Goal: Information Seeking & Learning: Learn about a topic

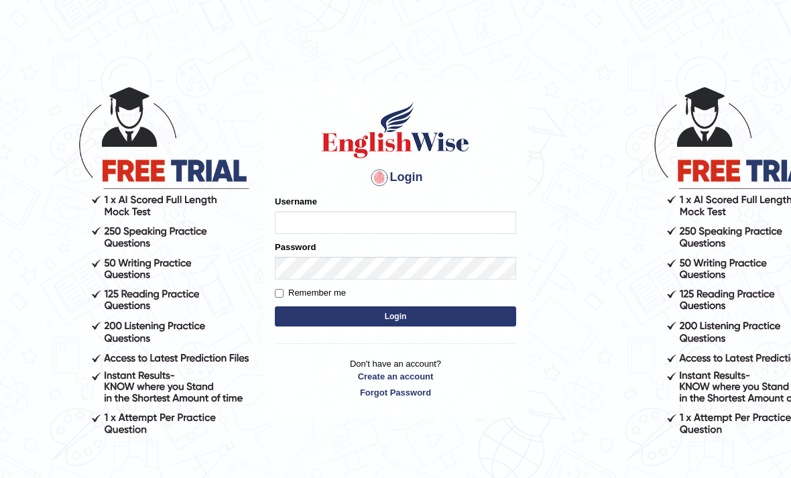
click at [446, 219] on input "Username" at bounding box center [395, 222] width 241 height 23
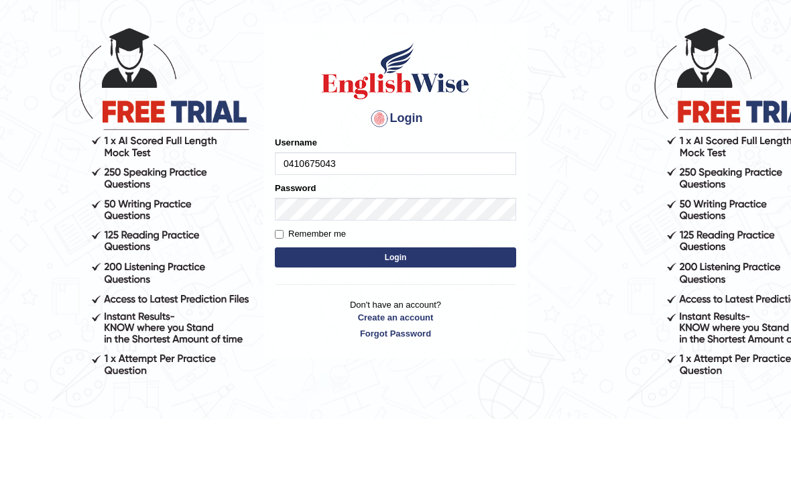
type input "0410675043"
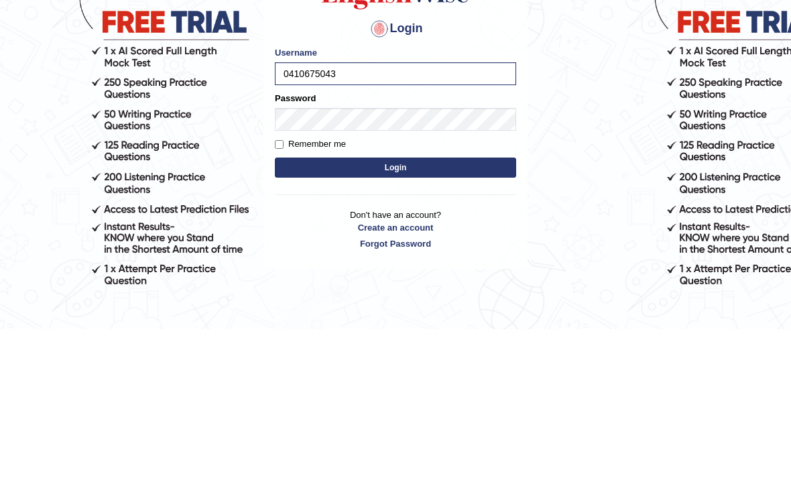
click at [442, 306] on button "Login" at bounding box center [395, 316] width 241 height 20
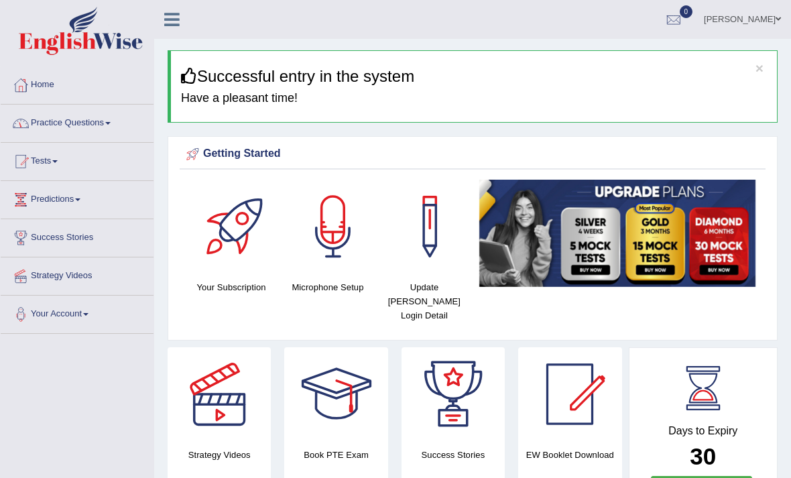
click at [126, 124] on link "Practice Questions" at bounding box center [77, 122] width 153 height 34
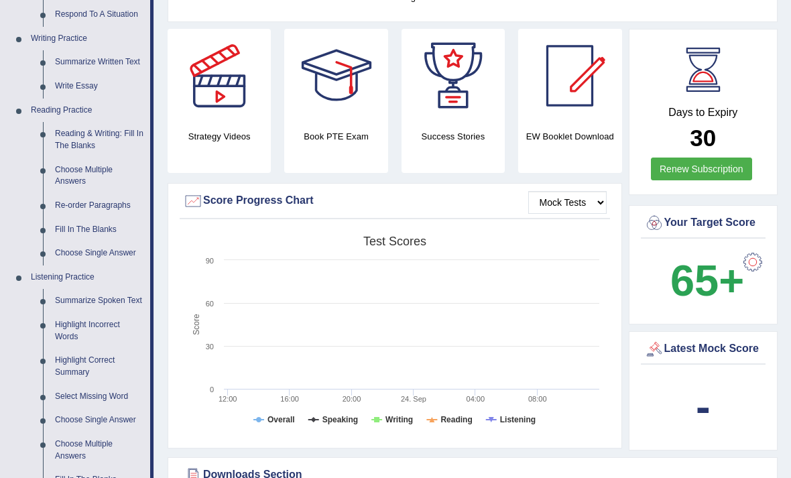
scroll to position [319, 0]
click at [108, 123] on div at bounding box center [395, 239] width 791 height 478
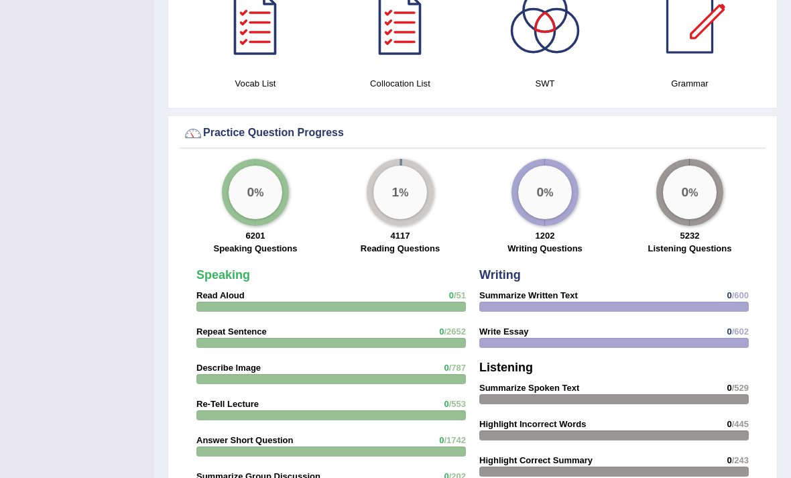
scroll to position [964, 0]
click at [399, 182] on div "1 %" at bounding box center [400, 193] width 54 height 54
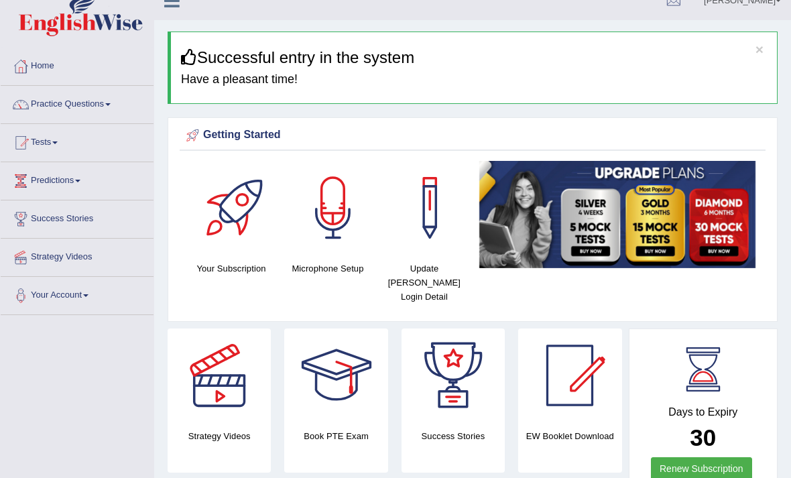
scroll to position [0, 0]
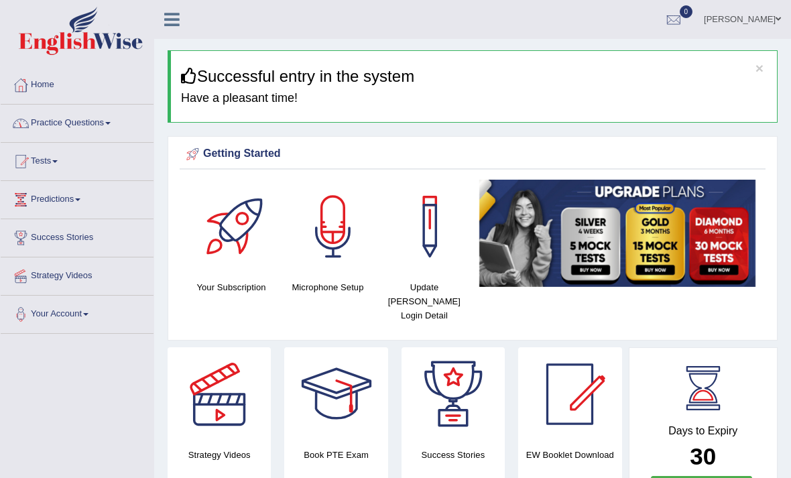
click at [107, 129] on link "Practice Questions" at bounding box center [77, 122] width 153 height 34
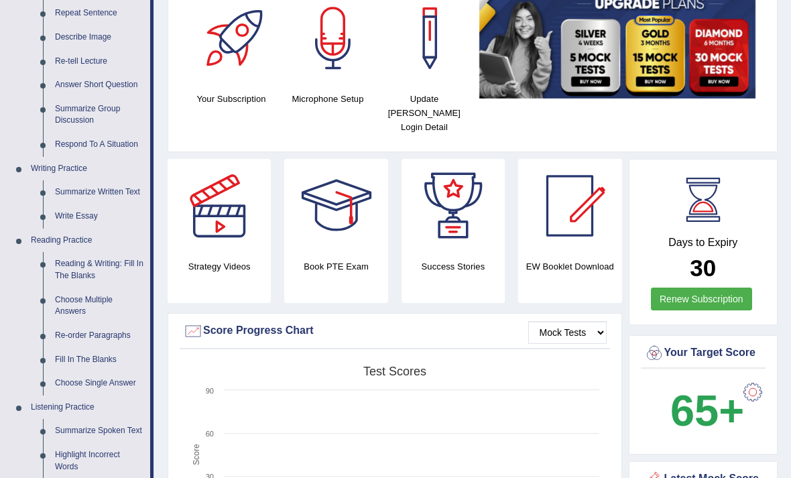
scroll to position [210, 0]
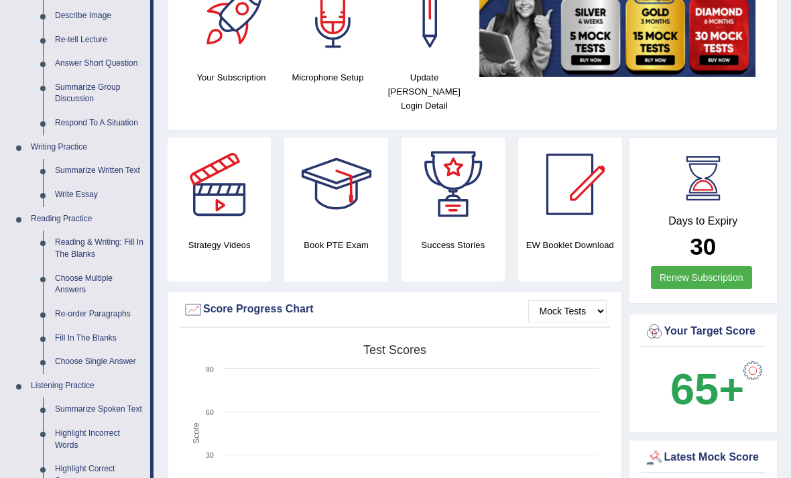
click at [85, 239] on div at bounding box center [395, 239] width 791 height 478
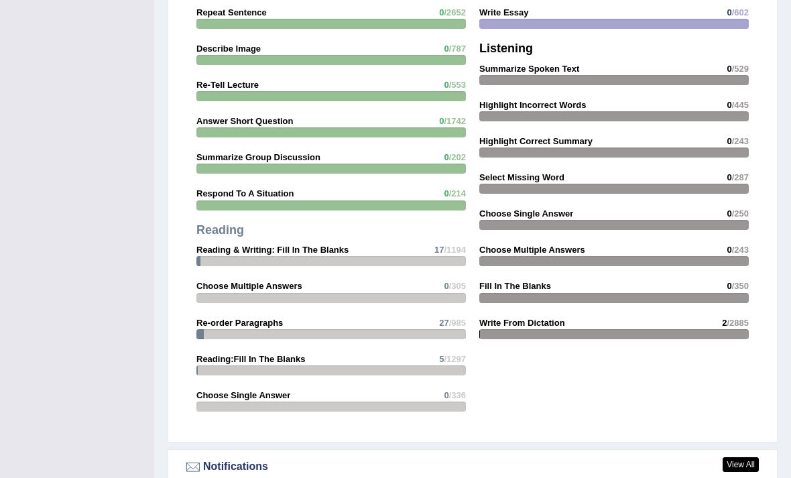
scroll to position [1282, 0]
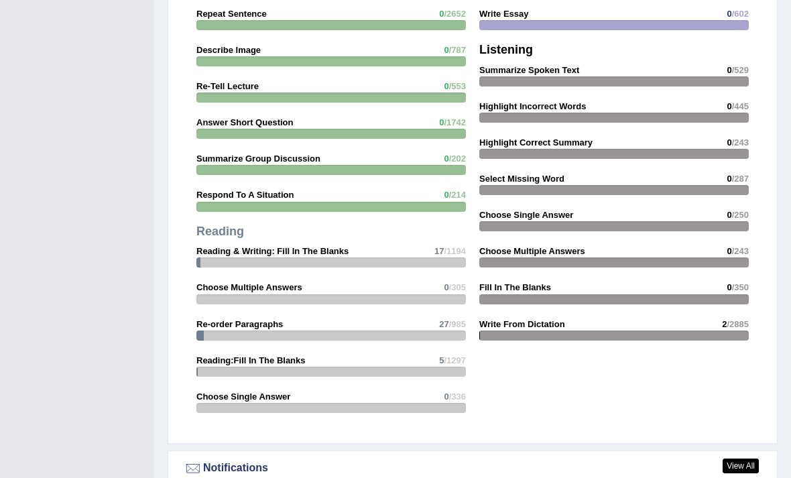
click at [301, 253] on strong "Reading & Writing: Fill In The Blanks" at bounding box center [272, 251] width 152 height 10
click at [316, 241] on div "Speaking Read Aloud 0 /51 Repeat Sentence 0 /2652 Describe Image 0 /787 Re-Tell…" at bounding box center [331, 185] width 283 height 482
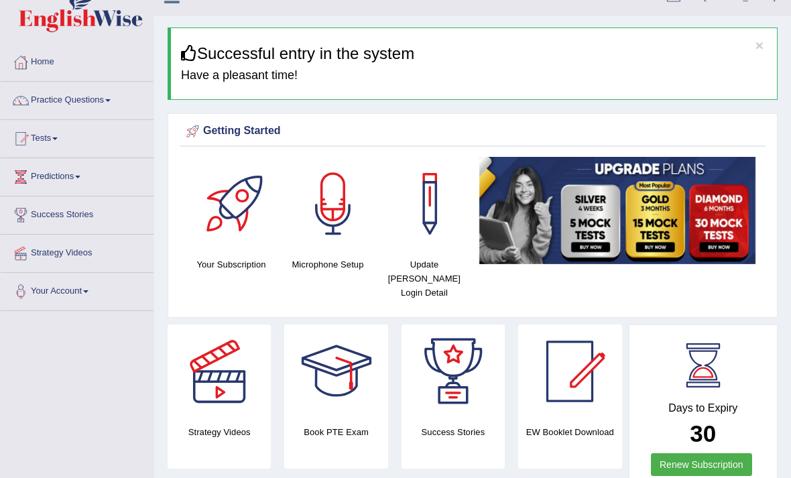
scroll to position [0, 0]
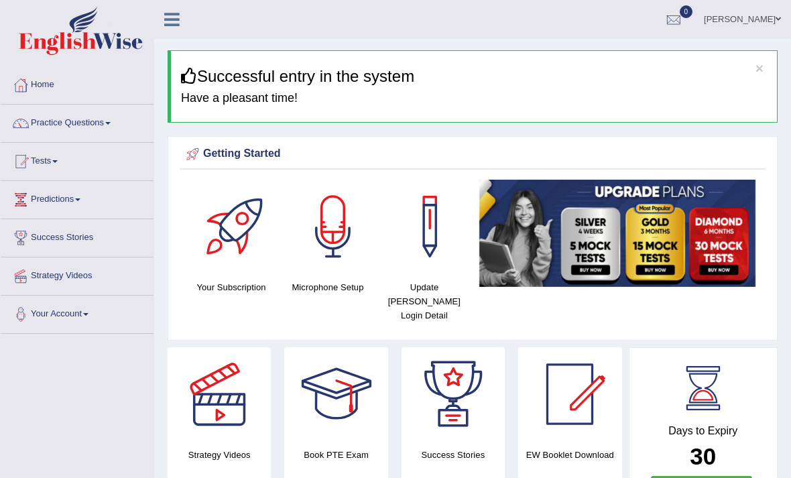
click at [113, 121] on link "Practice Questions" at bounding box center [77, 122] width 153 height 34
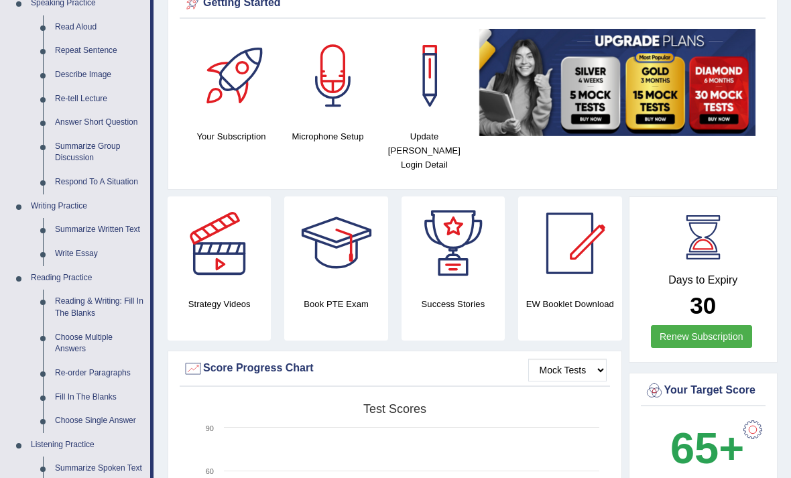
scroll to position [157, 0]
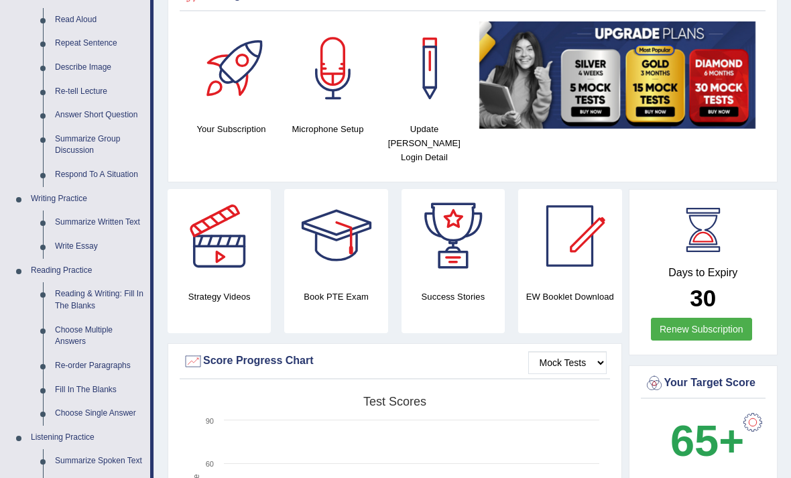
click at [90, 294] on div at bounding box center [395, 239] width 791 height 478
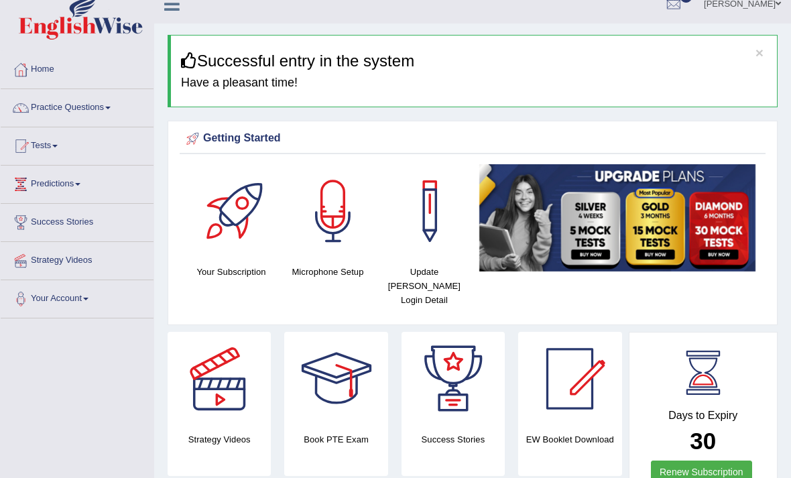
scroll to position [0, 0]
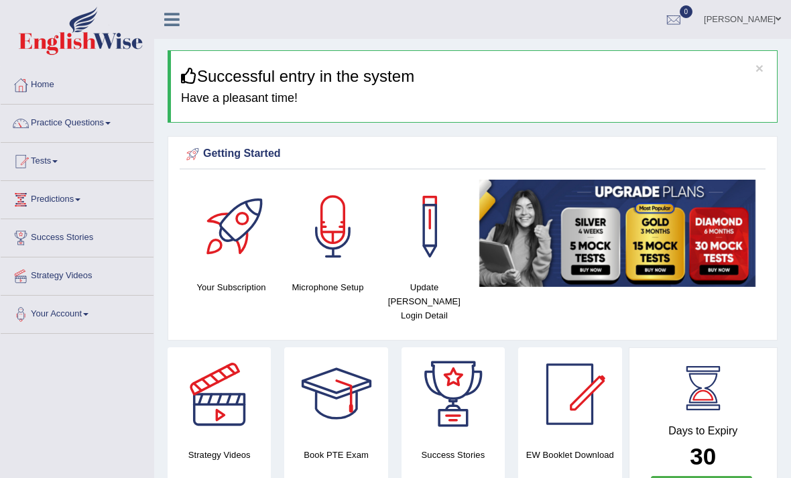
click at [115, 119] on link "Practice Questions" at bounding box center [77, 122] width 153 height 34
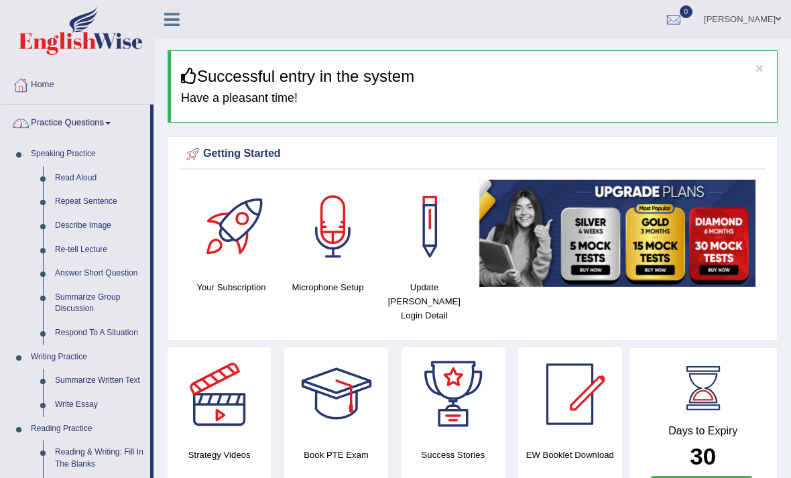
click at [86, 174] on div at bounding box center [395, 239] width 791 height 478
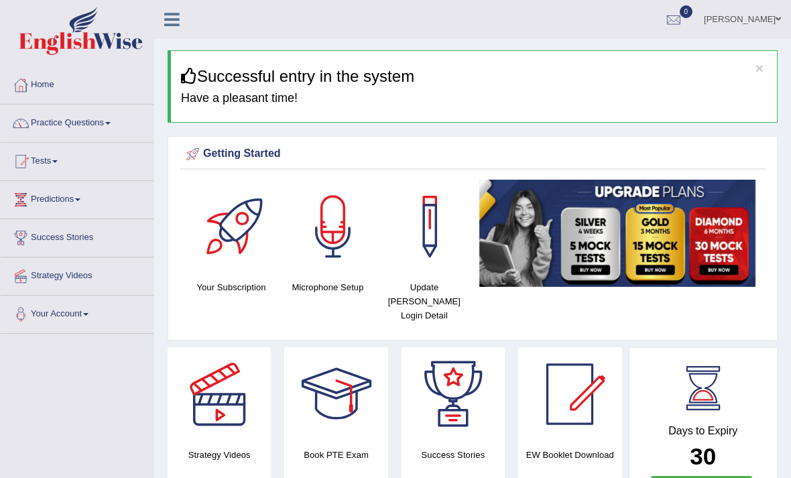
click at [111, 123] on link "Practice Questions" at bounding box center [77, 122] width 153 height 34
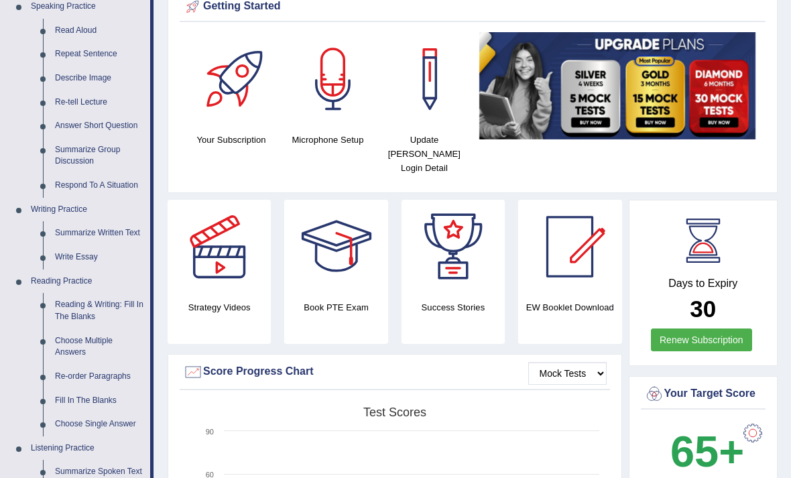
scroll to position [151, 0]
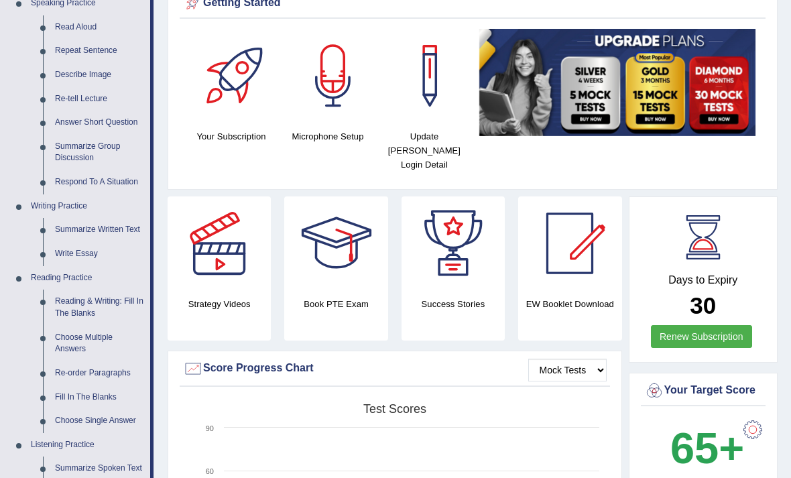
click at [89, 300] on div at bounding box center [395, 239] width 791 height 478
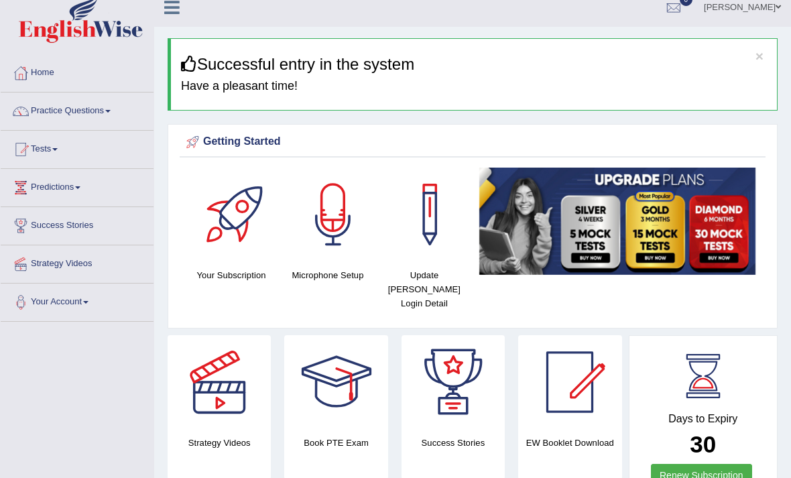
scroll to position [0, 0]
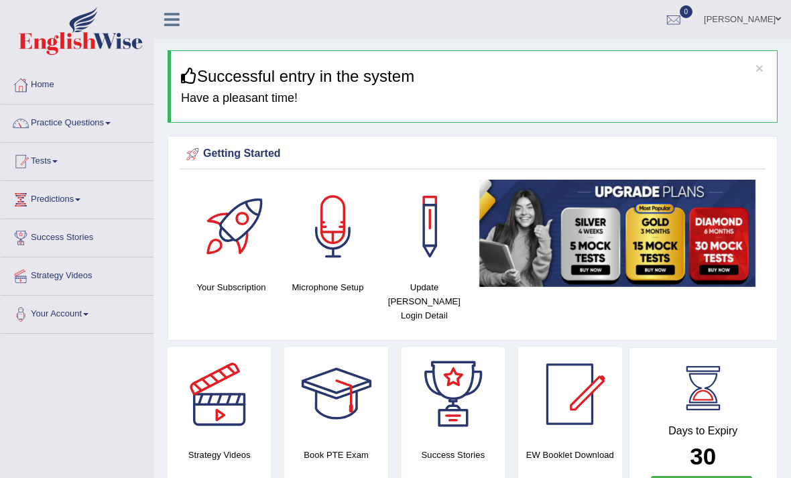
click at [176, 17] on icon at bounding box center [171, 19] width 15 height 17
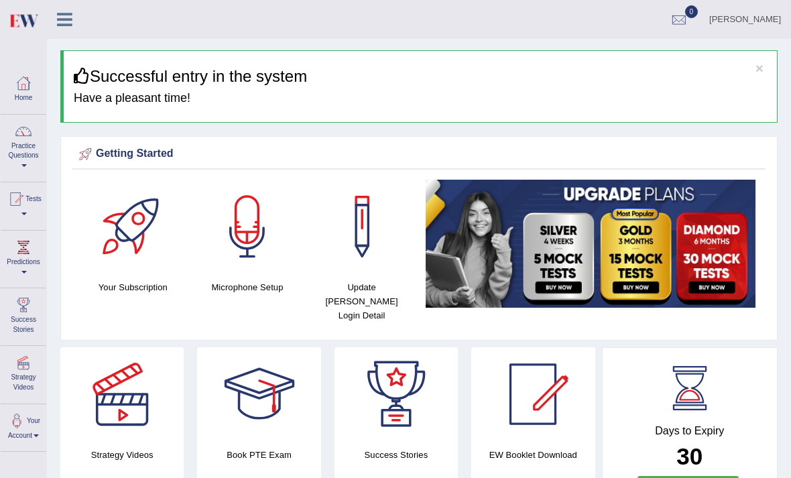
click at [21, 203] on div at bounding box center [15, 199] width 20 height 20
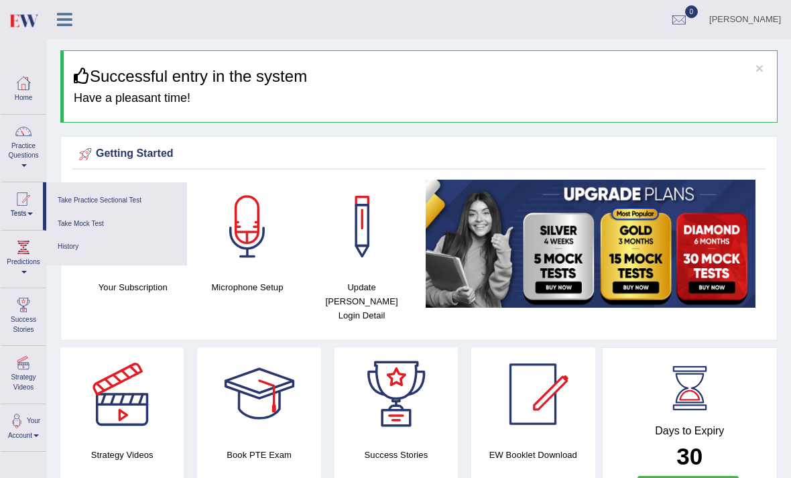
click at [26, 172] on div at bounding box center [395, 239] width 791 height 478
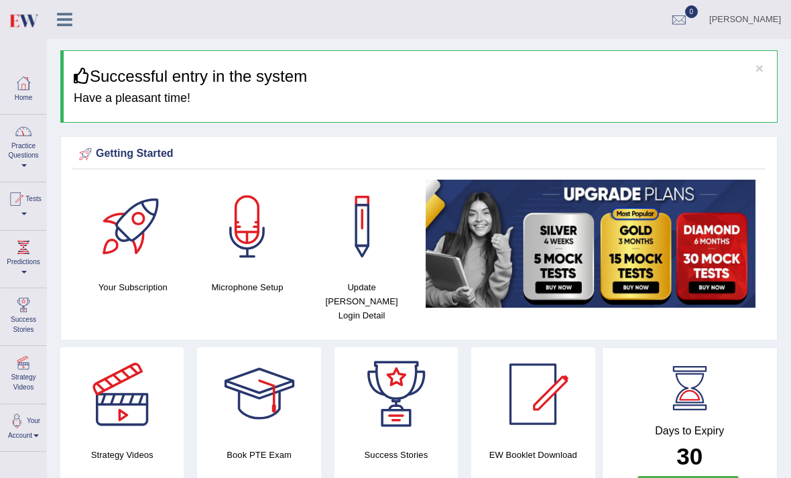
click at [28, 153] on link "Practice Questions" at bounding box center [24, 146] width 46 height 63
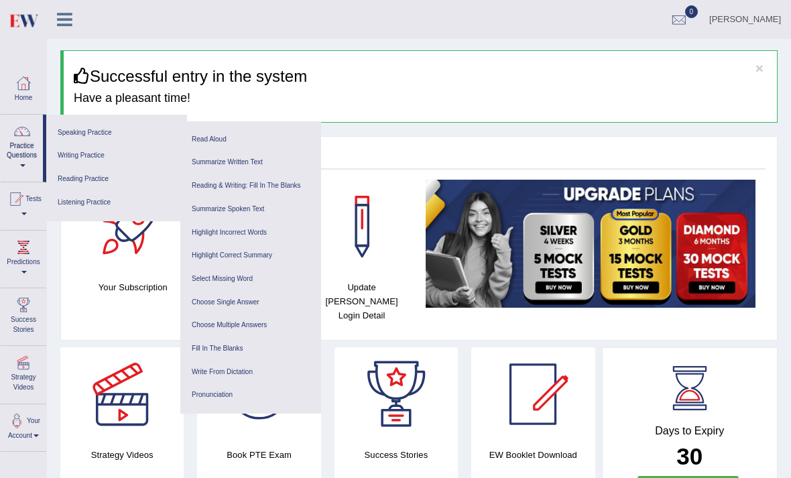
click at [96, 176] on link "Reading Practice" at bounding box center [116, 179] width 127 height 23
click at [279, 184] on link "Reading & Writing: Fill In The Blanks" at bounding box center [250, 185] width 127 height 23
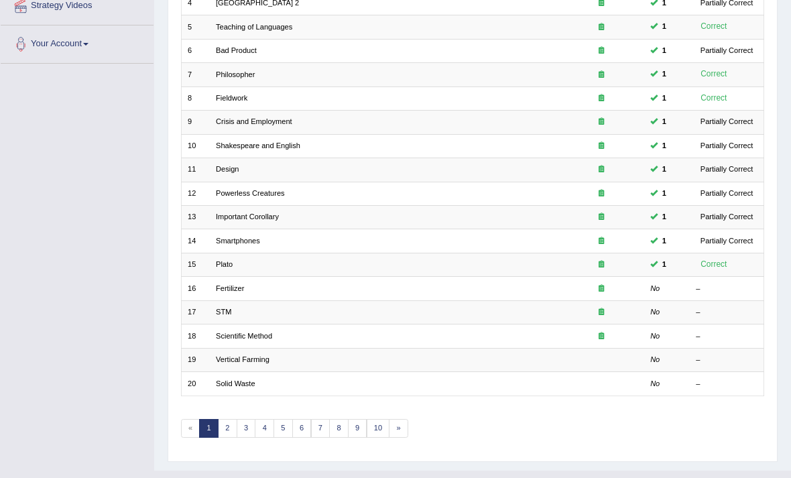
scroll to position [291, 0]
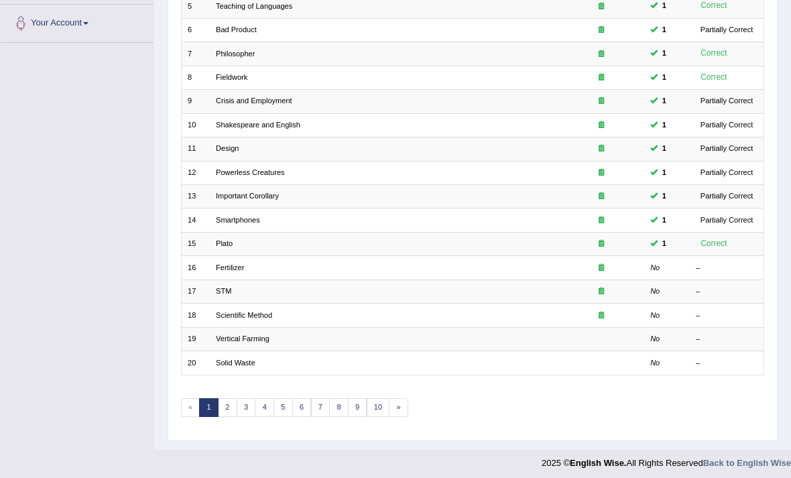
click at [240, 271] on link "Fertilizer" at bounding box center [230, 267] width 28 height 8
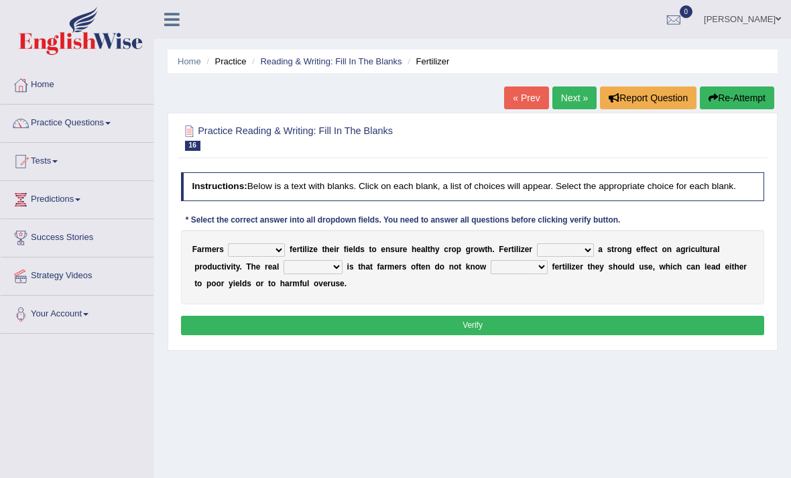
click at [285, 257] on select "must should need can" at bounding box center [256, 249] width 57 height 13
select select "should"
click at [594, 257] on select "has had have having" at bounding box center [565, 249] width 57 height 13
select select "has"
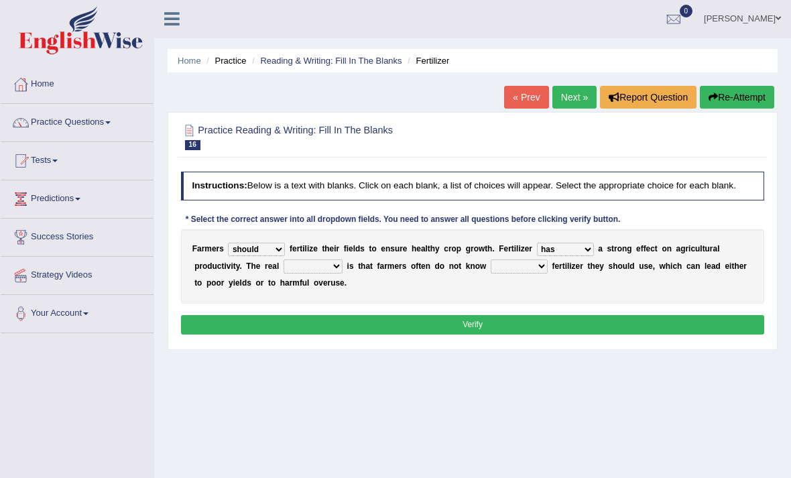
scroll to position [1, 0]
click at [342, 273] on select "problem question conclusion answer" at bounding box center [312, 265] width 59 height 13
select select "problem"
click at [547, 273] on select "how much how many however so much" at bounding box center [519, 265] width 57 height 13
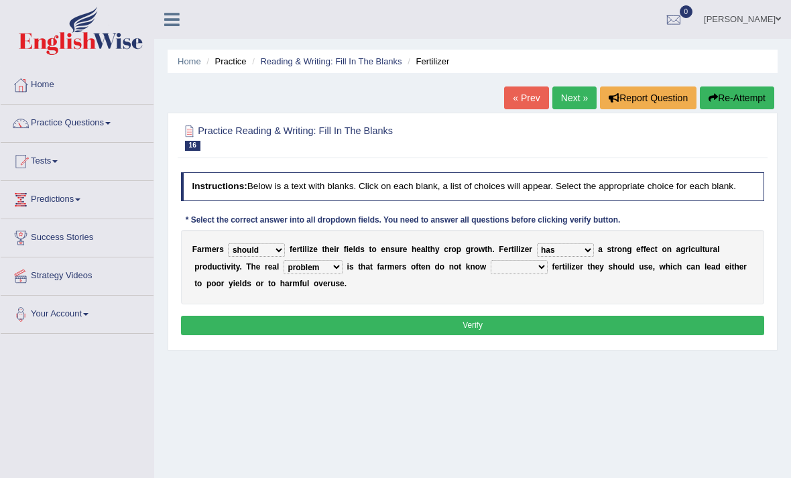
click at [547, 273] on select "how much how many however so much" at bounding box center [519, 266] width 57 height 13
select select "how much"
click at [509, 335] on button "Verify" at bounding box center [473, 325] width 584 height 19
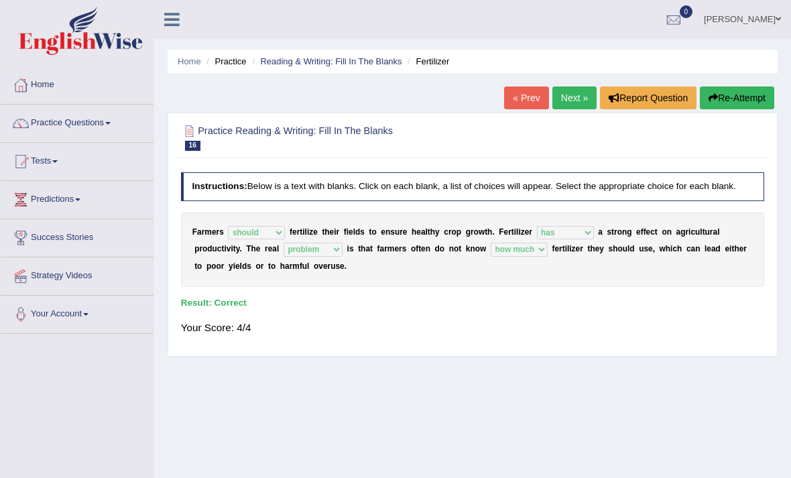
click at [566, 102] on link "Next »" at bounding box center [574, 97] width 44 height 23
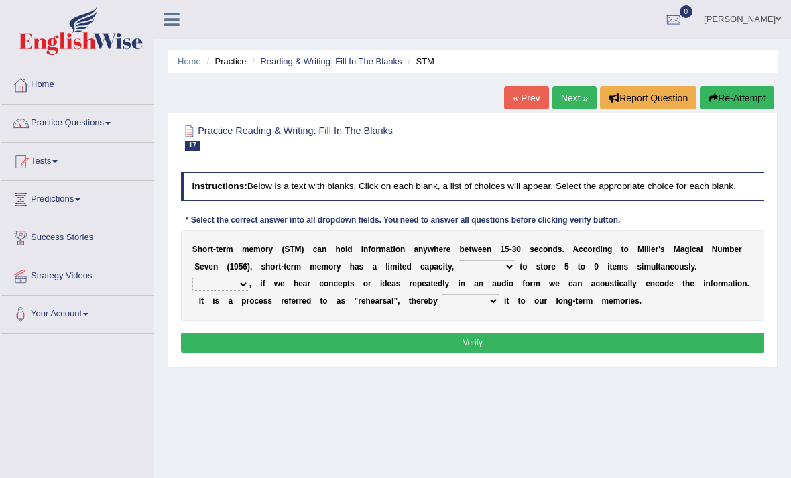
click at [515, 273] on select "being able is able be able unable" at bounding box center [486, 266] width 57 height 13
select select "being able"
click at [249, 291] on select "However So Moreover Therefore" at bounding box center [220, 283] width 57 height 13
select select "However"
click at [442, 308] on select "commit commits commiting commited" at bounding box center [471, 300] width 58 height 13
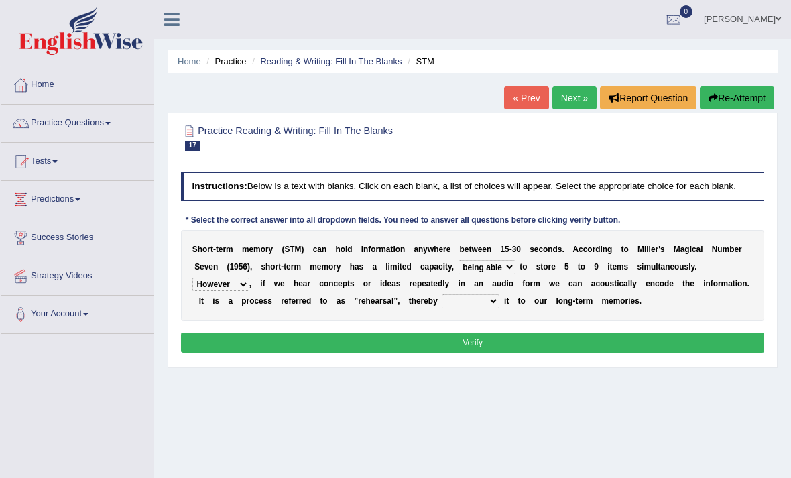
select select "commiting"
click at [302, 352] on button "Verify" at bounding box center [473, 341] width 584 height 19
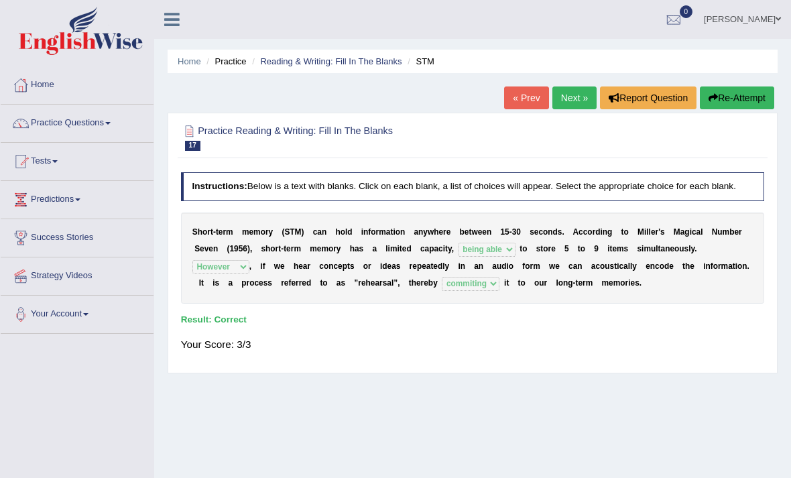
click at [575, 104] on link "Next »" at bounding box center [574, 97] width 44 height 23
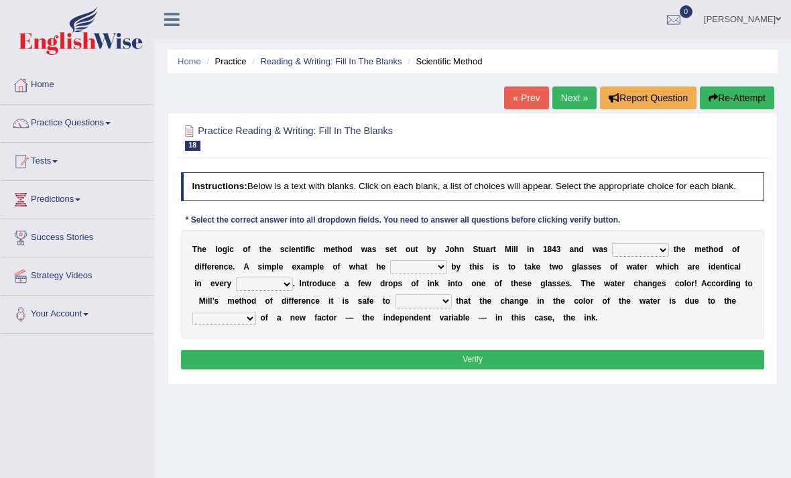
click at [669, 257] on select "pointed claimed demanded named" at bounding box center [640, 249] width 57 height 13
select select "named"
click at [669, 257] on select "pointed claimed demanded named" at bounding box center [640, 249] width 57 height 13
click at [447, 273] on select "capped charged found meant" at bounding box center [418, 266] width 57 height 13
select select "meant"
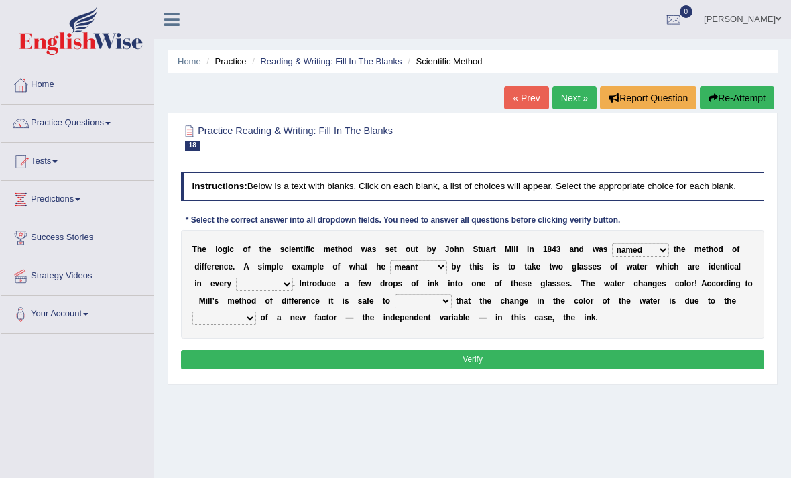
click at [293, 291] on select "thought identity measure respect" at bounding box center [264, 283] width 57 height 13
select select "measure"
click at [395, 308] on select "assume discuss prefer acclaim" at bounding box center [423, 300] width 57 height 13
select select "discuss"
click at [256, 325] on select "introduction magnitude preparation purification" at bounding box center [224, 318] width 64 height 13
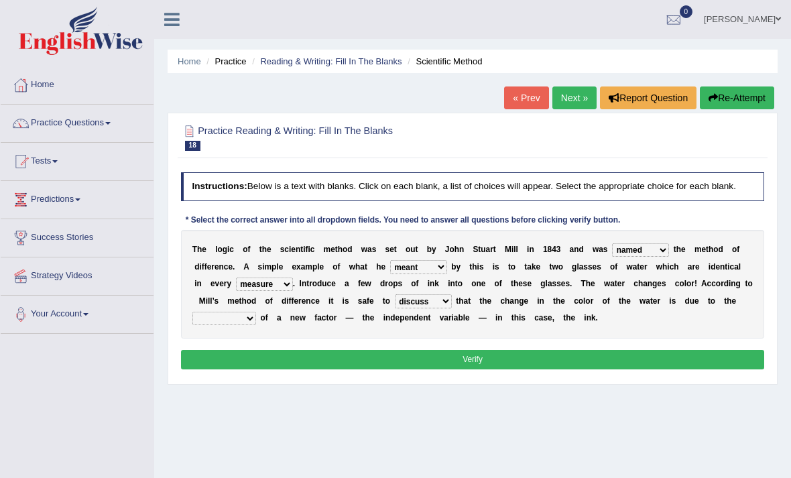
select select "introduction"
click at [562, 369] on button "Verify" at bounding box center [473, 359] width 584 height 19
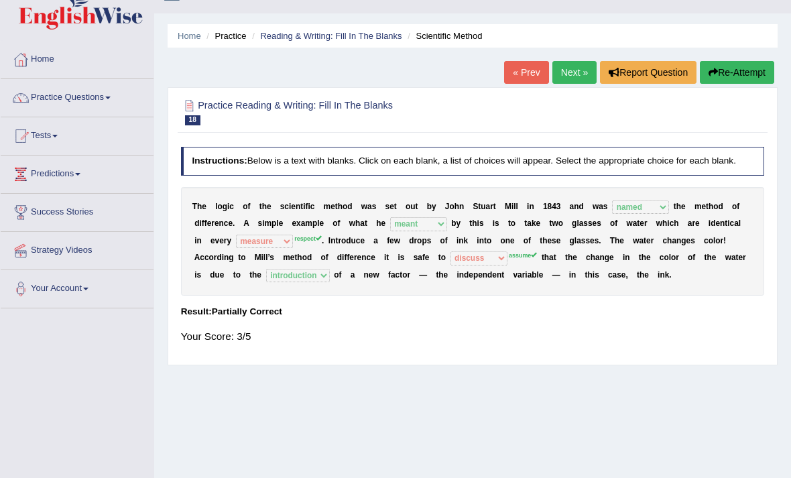
scroll to position [25, 0]
click at [560, 82] on link "Next »" at bounding box center [574, 72] width 44 height 23
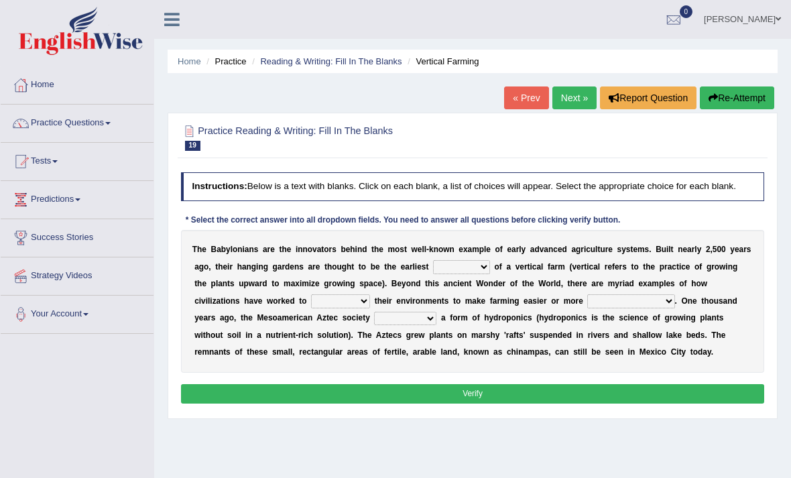
click at [490, 273] on select "prototype failure discredit protocol" at bounding box center [461, 266] width 57 height 13
select select "protocol"
click at [370, 308] on select "manipulate escape respect disarrange" at bounding box center [340, 300] width 59 height 13
select select "manipulate"
click at [587, 308] on select "productive constructive connective counterproductive" at bounding box center [630, 300] width 87 height 13
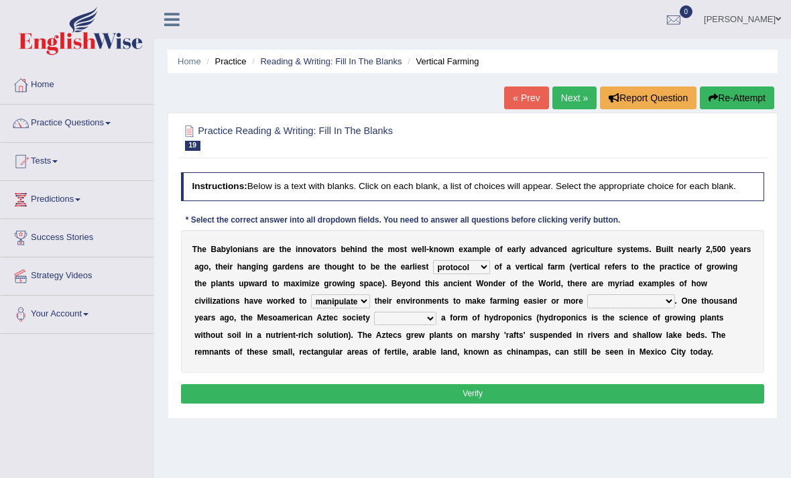
click at [587, 308] on select "productive constructive connective counterproductive" at bounding box center [630, 300] width 87 height 13
select select "productive"
click at [374, 325] on select "domineered volunteered pioneered engineered" at bounding box center [405, 318] width 62 height 13
select select "engineered"
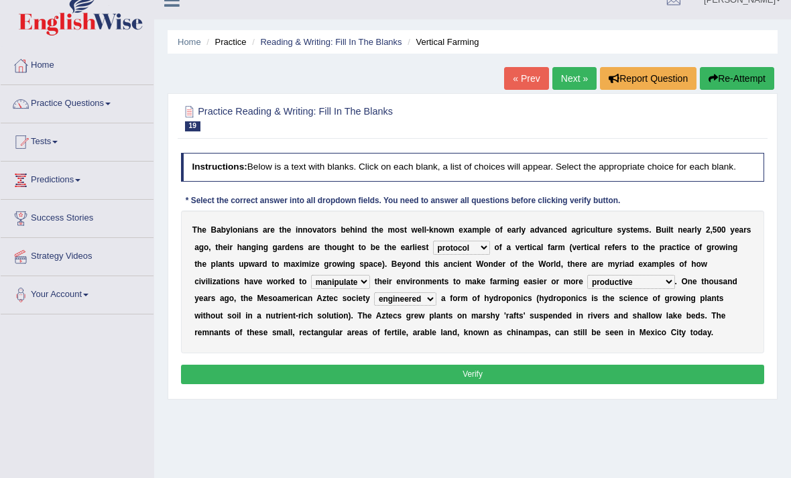
scroll to position [25, 0]
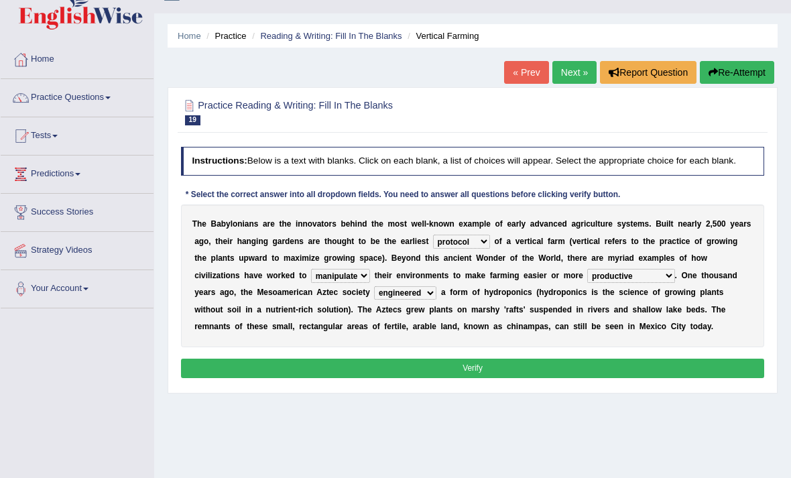
click at [374, 300] on select "domineered volunteered pioneered engineered" at bounding box center [405, 292] width 62 height 13
click at [459, 378] on button "Verify" at bounding box center [473, 368] width 584 height 19
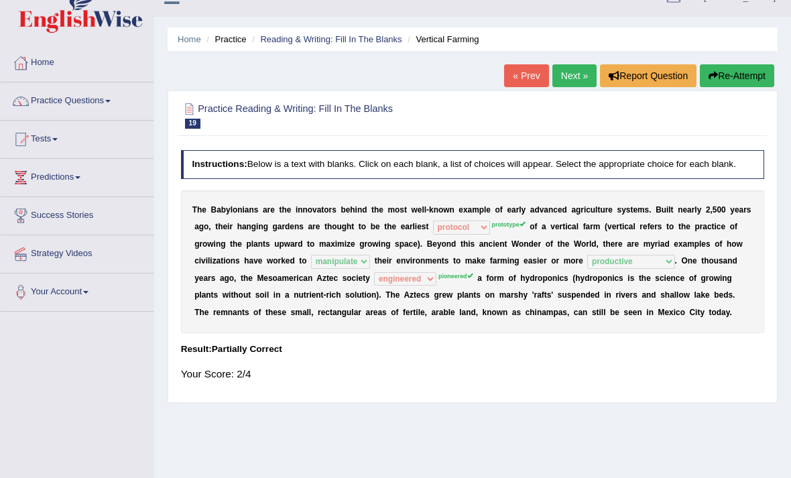
scroll to position [21, 0]
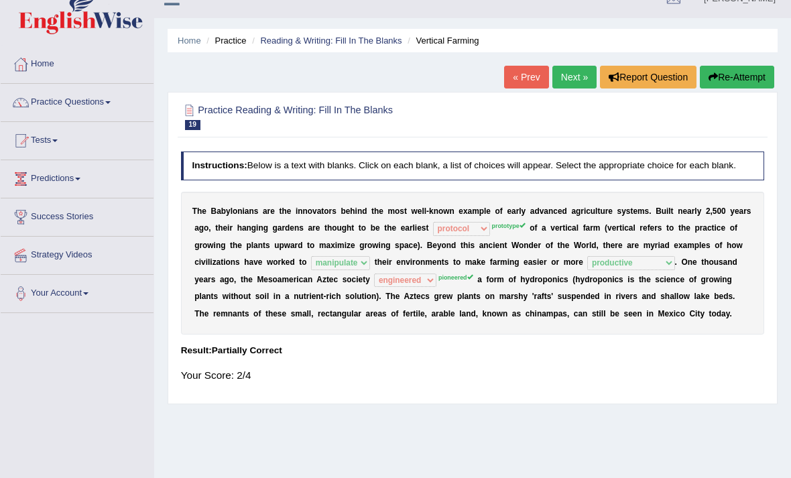
click at [569, 78] on link "Next »" at bounding box center [574, 77] width 44 height 23
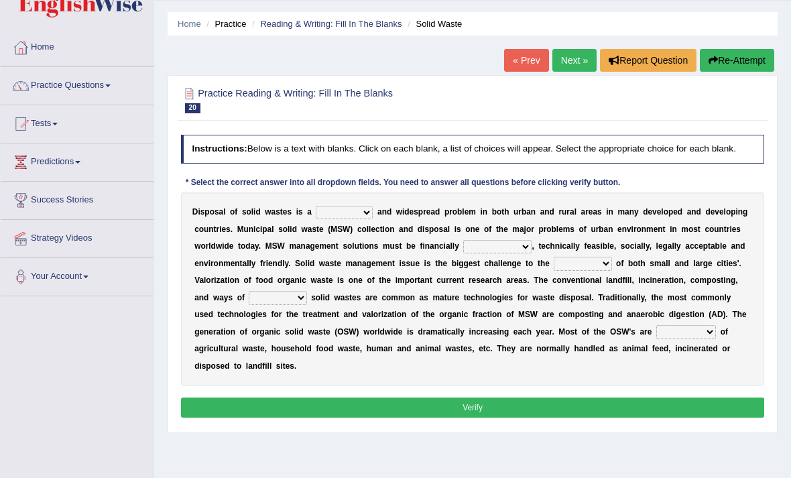
scroll to position [39, 0]
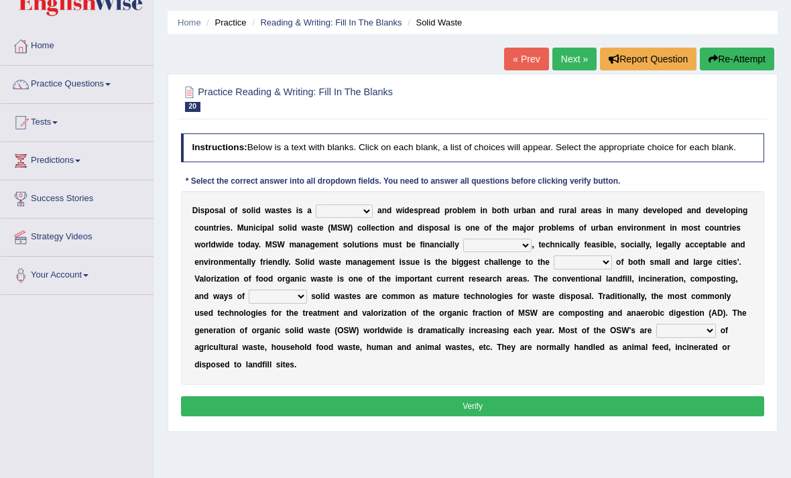
click at [373, 218] on select "slanting stinging stalling shafting" at bounding box center [344, 210] width 57 height 13
select select "shafting"
click at [463, 252] on select "unattainable sustainable objectionable treasonable" at bounding box center [497, 245] width 68 height 13
select select "treasonable"
click at [554, 269] on select "plants culture authorities history" at bounding box center [583, 261] width 58 height 13
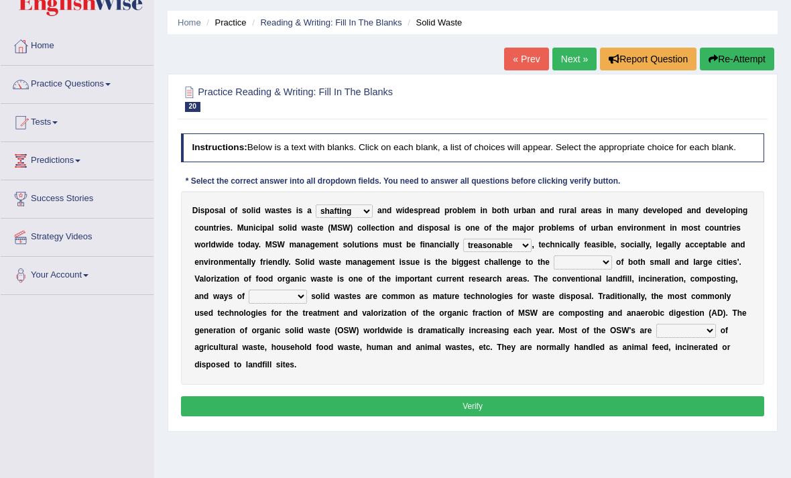
select select "authorities"
click at [554, 269] on select "plants culture authorities history" at bounding box center [583, 261] width 58 height 13
click at [379, 283] on b "t" at bounding box center [380, 278] width 3 height 9
click at [381, 283] on b "h" at bounding box center [383, 278] width 5 height 9
click at [306, 303] on select "reserving preserving deserving handling" at bounding box center [278, 295] width 58 height 13
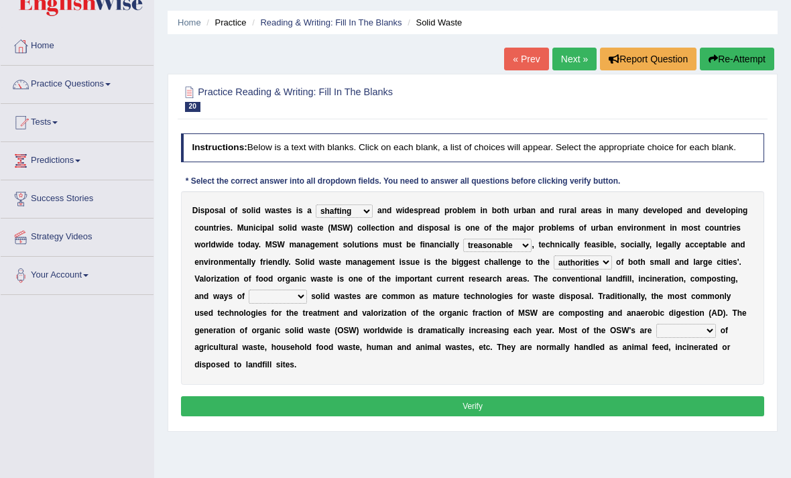
select select "handling"
click at [656, 337] on select "composed disposed composing disposing" at bounding box center [686, 330] width 60 height 13
select select "composed"
click at [656, 337] on select "composed disposed composing disposing" at bounding box center [686, 330] width 60 height 13
click at [403, 415] on button "Verify" at bounding box center [473, 405] width 584 height 19
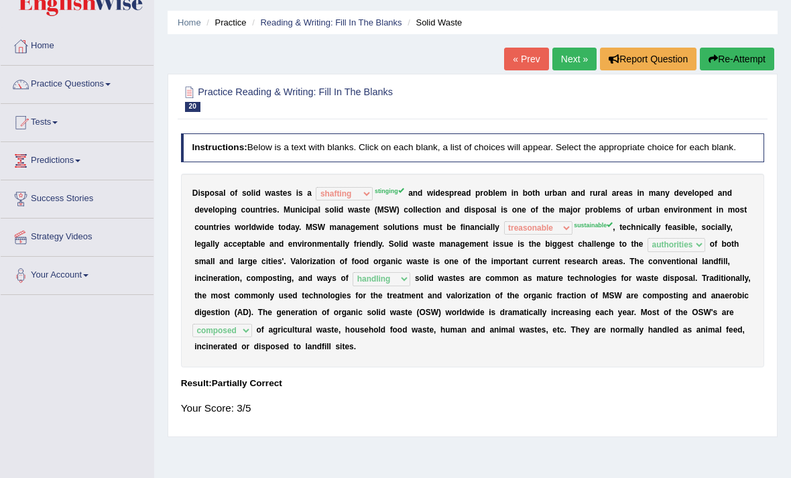
click at [560, 65] on link "Next »" at bounding box center [574, 59] width 44 height 23
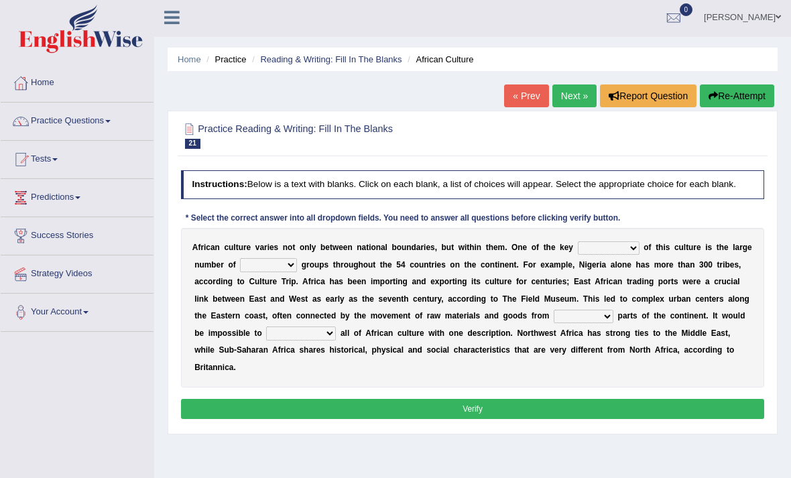
click at [639, 255] on select "conjectures features issues doubts" at bounding box center [609, 248] width 62 height 13
select select "features"
click at [639, 255] on select "conjectures features issues doubts" at bounding box center [609, 247] width 62 height 13
click at [297, 271] on select "ethic ethnic eugenic epic" at bounding box center [268, 264] width 57 height 13
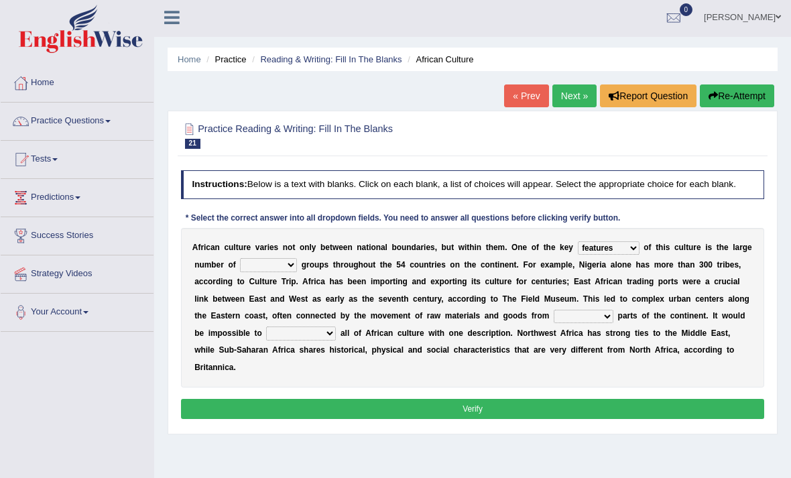
select select "ethnic"
click at [554, 323] on select "forelocked interlocked unlocked landlocked" at bounding box center [584, 316] width 60 height 13
select select "interlocked"
click at [316, 340] on select "characterize conceptualize symbolize synthesize" at bounding box center [301, 332] width 70 height 13
select select "symbolize"
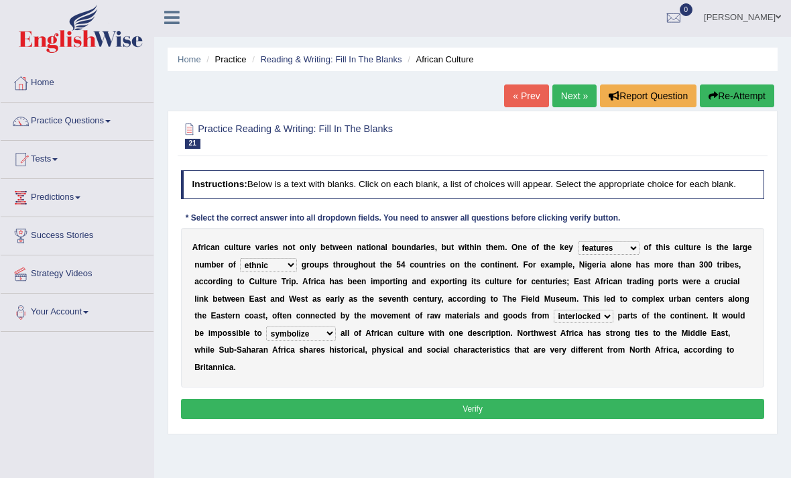
click at [431, 418] on button "Verify" at bounding box center [473, 408] width 584 height 19
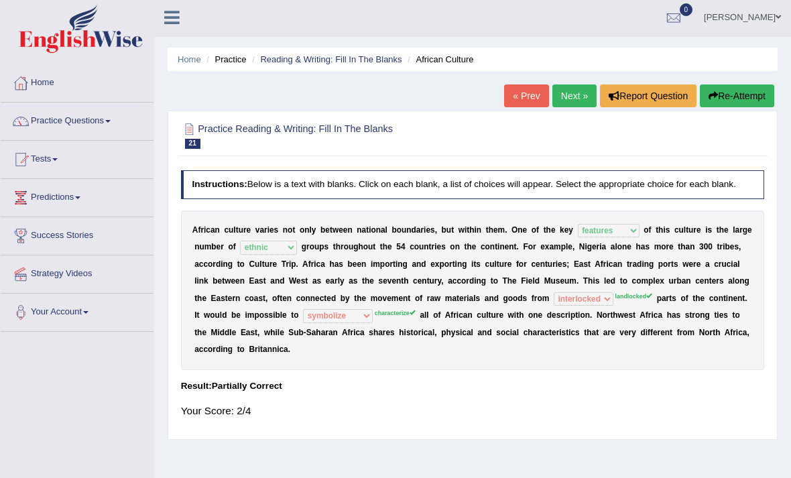
click at [576, 92] on link "Next »" at bounding box center [574, 95] width 44 height 23
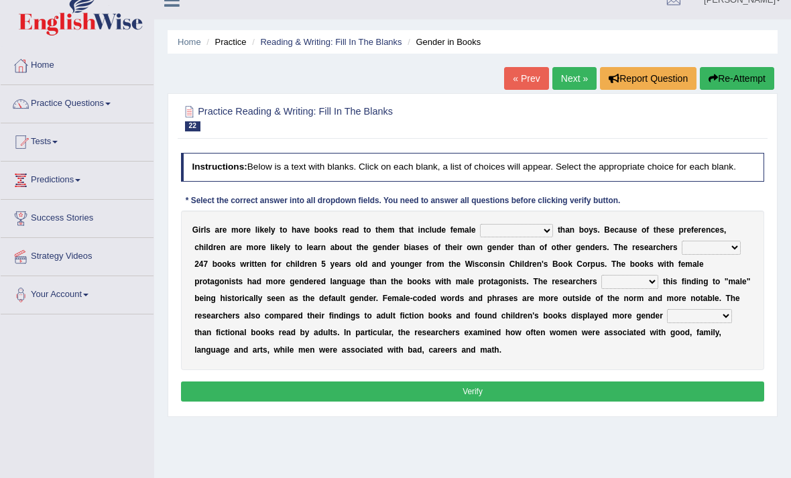
scroll to position [21, 0]
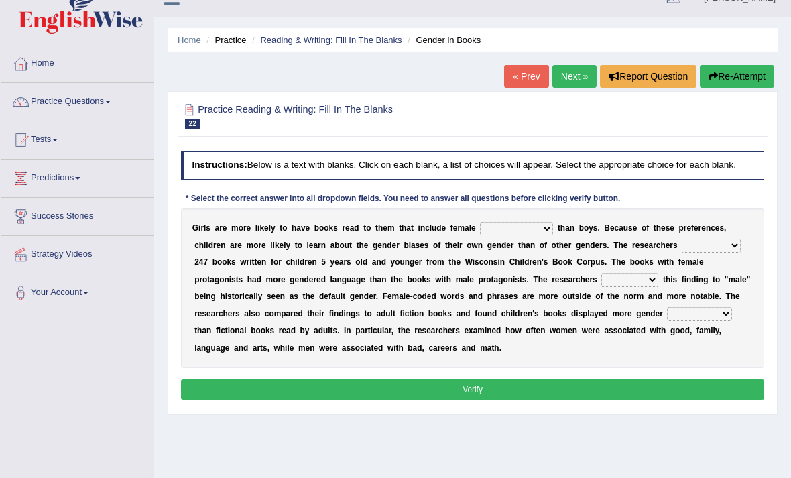
click at [553, 235] on select "protagonists cosmogonists agonists expressionists" at bounding box center [516, 228] width 73 height 13
select select "cosmogonists"
click at [681, 252] on select "hydrolyzed paralyzed catalyzed analyzed" at bounding box center [710, 245] width 59 height 13
select select "analyzed"
click at [363, 303] on div "G i r l s a r e m o r e l i k e l y t o h a v e b o o k s r e a d t o t h e m t…" at bounding box center [473, 287] width 584 height 159
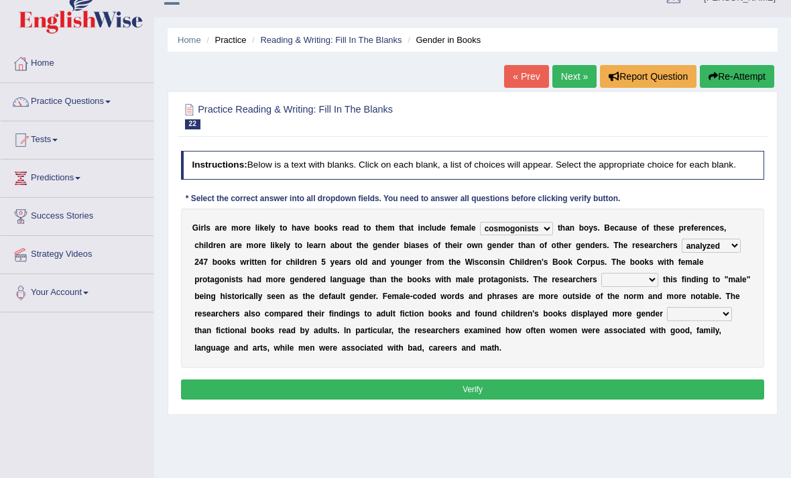
click at [601, 286] on select "contribute tribute distribute attribute" at bounding box center [629, 279] width 57 height 13
select select "tribute"
click at [667, 320] on select "stereotypes teletypes prototypes electrotypes" at bounding box center [699, 313] width 64 height 13
select select "stereotypes"
click at [450, 399] on button "Verify" at bounding box center [473, 388] width 584 height 19
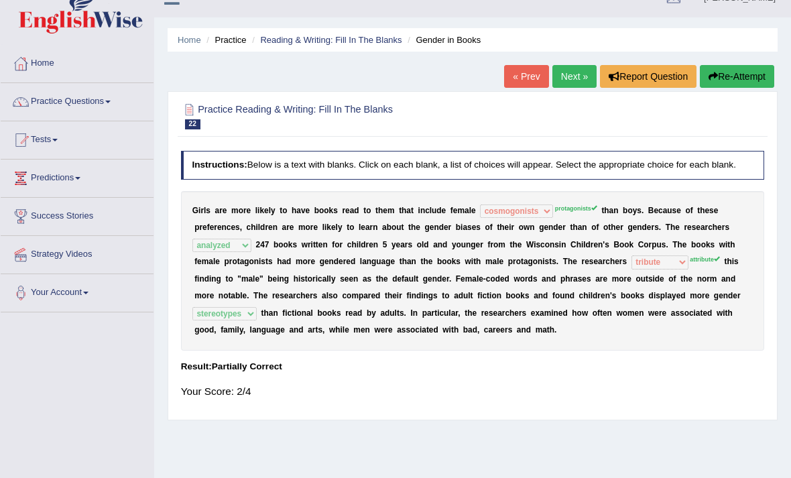
click at [552, 80] on link "Next »" at bounding box center [574, 76] width 44 height 23
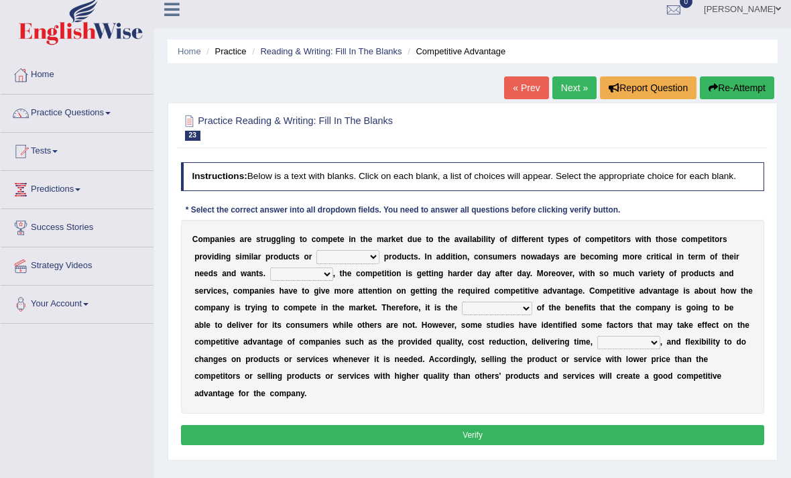
scroll to position [11, 0]
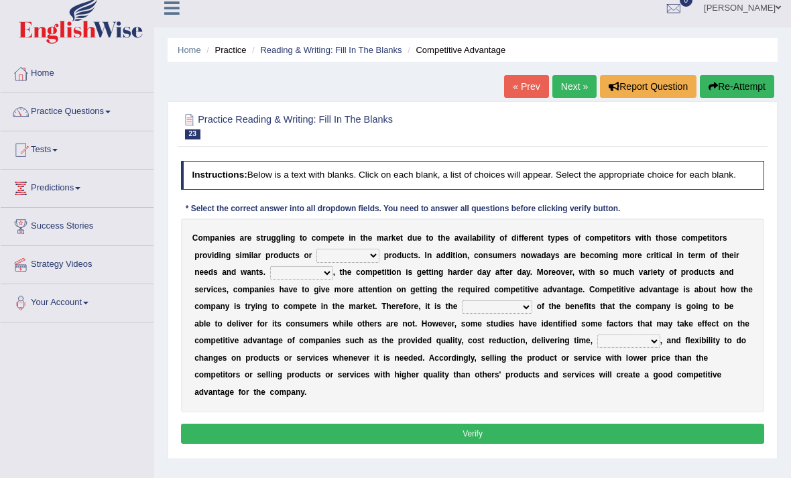
click at [379, 262] on select "constitution restitution substitution institution" at bounding box center [347, 255] width 63 height 13
select select "substitution"
click at [333, 279] on select "However Instead Additionally Therefore" at bounding box center [301, 272] width 63 height 13
select select "Therefore"
click at [333, 279] on select "However Instead Additionally Therefore" at bounding box center [301, 272] width 63 height 13
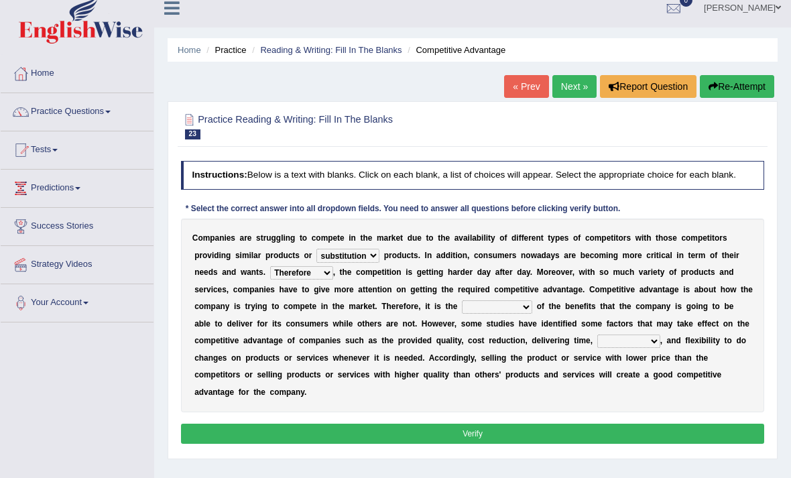
click at [333, 279] on select "However Instead Additionally Therefore" at bounding box center [301, 272] width 63 height 13
click at [462, 314] on select "dissemination ordination determination incarnation" at bounding box center [497, 306] width 70 height 13
select select "incarnation"
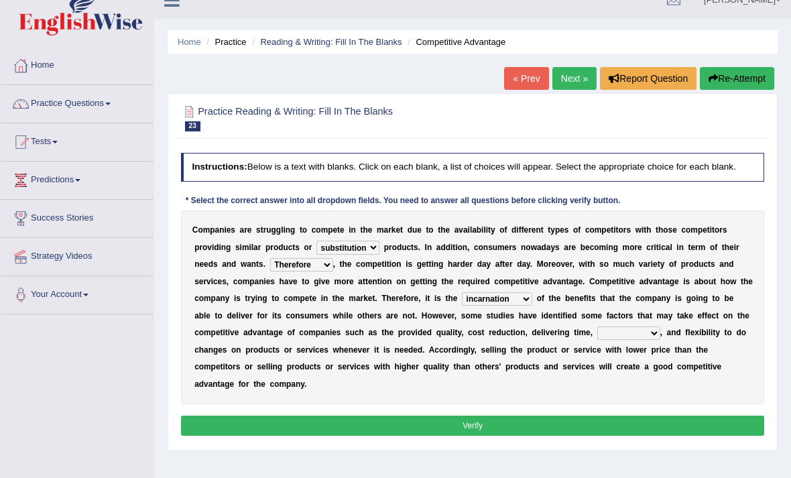
scroll to position [19, 0]
click at [660, 340] on select "captivation aggregation deprivation innovation" at bounding box center [628, 332] width 63 height 13
select select "innovation"
click at [626, 435] on button "Verify" at bounding box center [473, 424] width 584 height 19
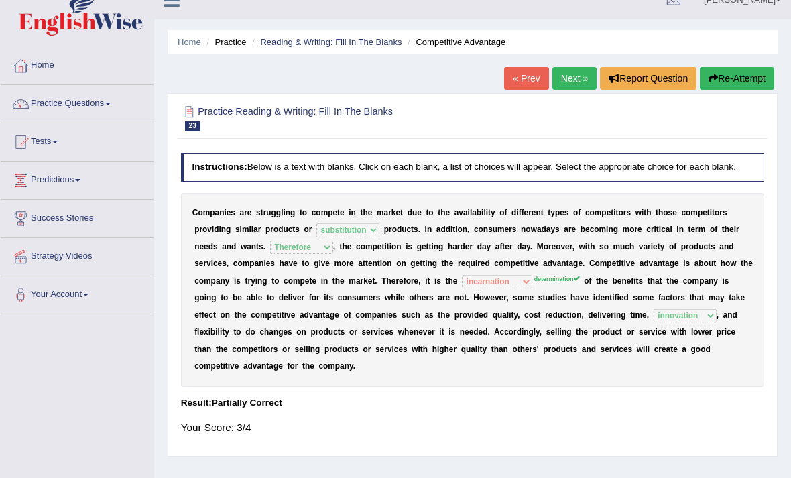
click at [577, 83] on link "Next »" at bounding box center [574, 78] width 44 height 23
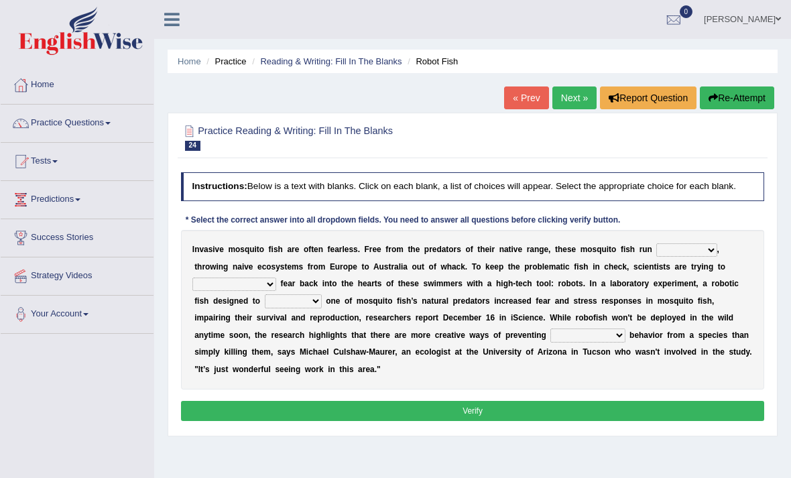
click at [656, 257] on select "occupant flippant rampant concordant" at bounding box center [686, 249] width 60 height 13
select select "flippant"
click at [276, 291] on select "accept spike strike drake" at bounding box center [234, 283] width 84 height 13
select select "spike"
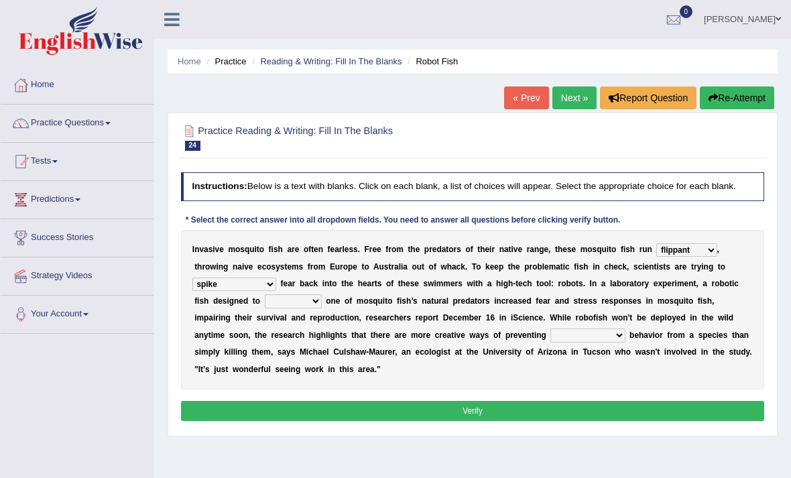
click at [322, 308] on select "bequest mimic battle conquest" at bounding box center [293, 300] width 57 height 13
select select "mimic"
click at [550, 342] on select "unprivileged unprecedented uncharted unwanted" at bounding box center [587, 334] width 74 height 13
select select "unwanted"
click at [415, 420] on button "Verify" at bounding box center [473, 410] width 584 height 19
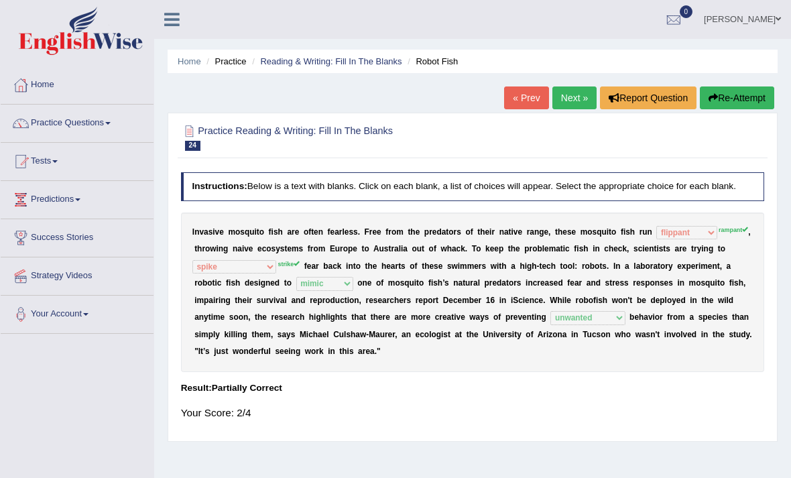
click at [564, 94] on link "Next »" at bounding box center [574, 97] width 44 height 23
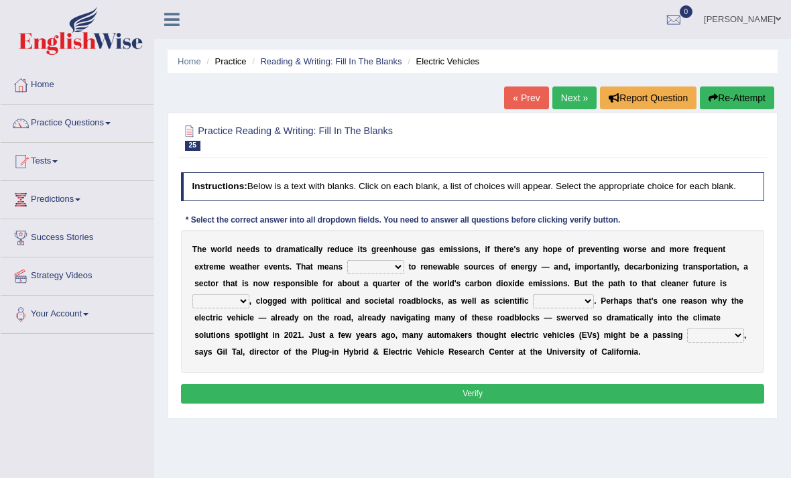
click at [404, 273] on select "grafting drafting crafting shifting" at bounding box center [375, 266] width 57 height 13
select select "shifting"
click at [249, 308] on select "daunting daunted daunt dauntless" at bounding box center [220, 300] width 57 height 13
select select "dauntless"
click at [533, 308] on select "spectacles obstacles tentacles receptacles" at bounding box center [563, 300] width 61 height 13
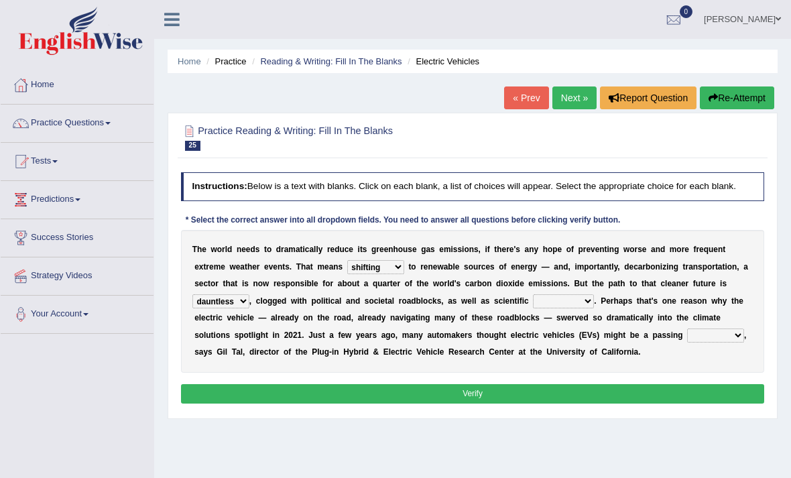
select select "obstacles"
click at [687, 342] on select "fad gad tad lad" at bounding box center [715, 334] width 57 height 13
select select "lad"
click at [394, 403] on button "Verify" at bounding box center [473, 393] width 584 height 19
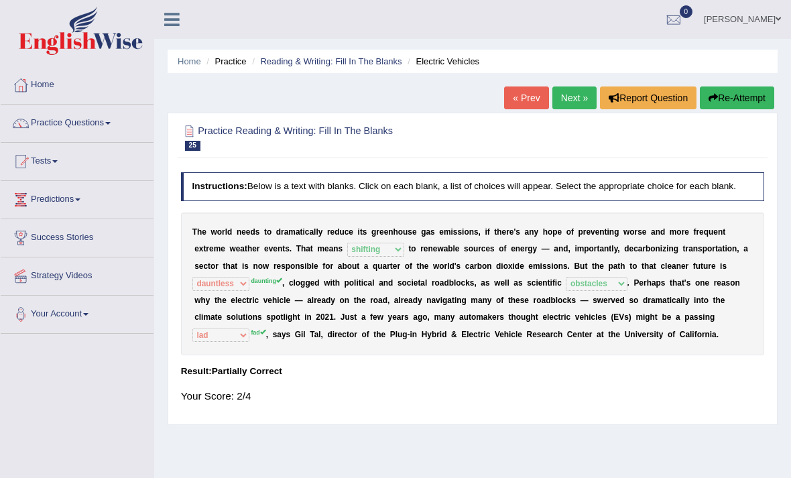
click at [570, 106] on link "Next »" at bounding box center [574, 97] width 44 height 23
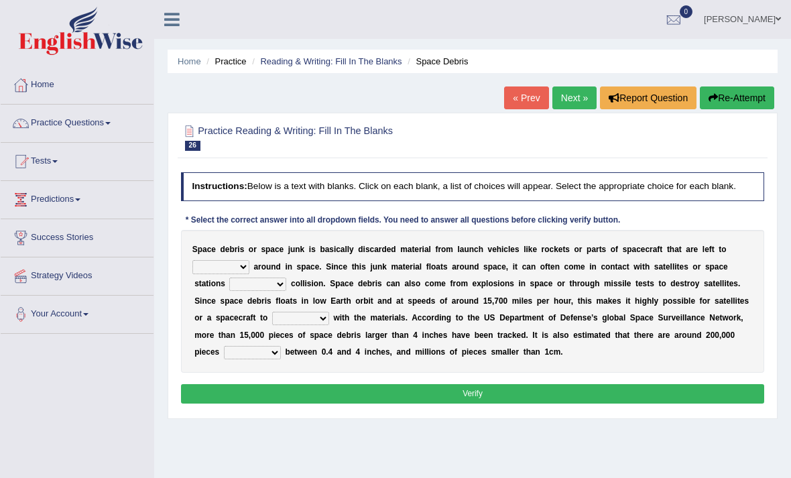
click at [249, 273] on select "twist center roam loll" at bounding box center [220, 266] width 57 height 13
select select "roam"
click at [286, 291] on select "risks risk risked risking" at bounding box center [257, 283] width 57 height 13
select select "risking"
click at [329, 325] on select "collect collate collide collocate" at bounding box center [300, 318] width 57 height 13
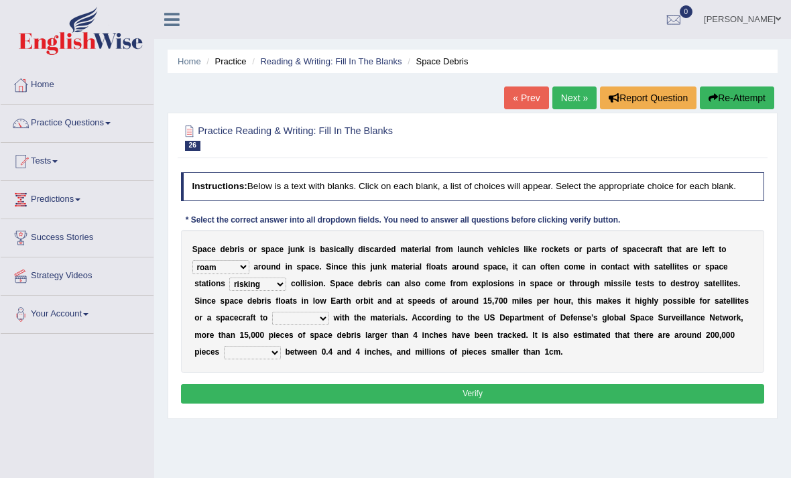
select select "collide"
click at [261, 359] on select "sized sizing size sizes" at bounding box center [252, 352] width 57 height 13
select select "sized"
click at [348, 403] on button "Verify" at bounding box center [473, 393] width 584 height 19
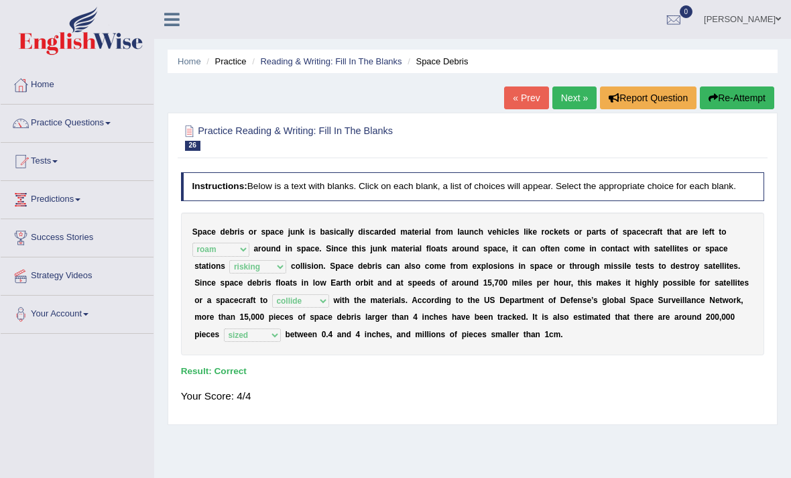
click at [562, 100] on link "Next »" at bounding box center [574, 97] width 44 height 23
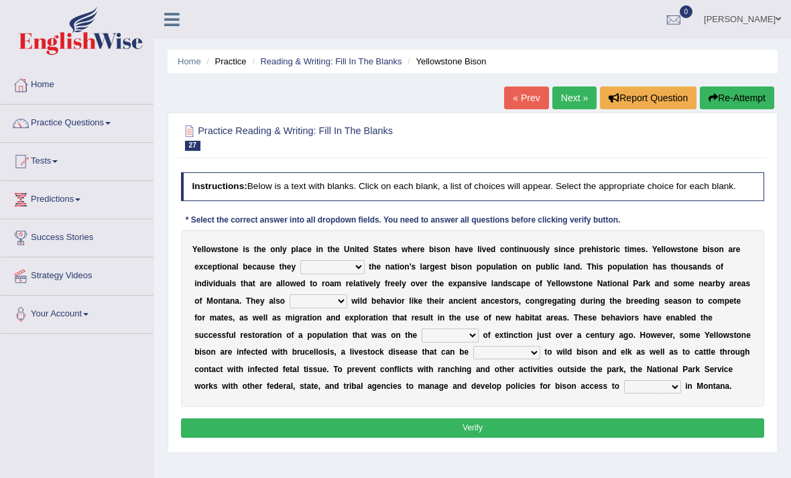
click at [365, 273] on select "congregate comprise consist compromise" at bounding box center [332, 266] width 64 height 13
select select "comprise"
click at [347, 308] on select "exhibit disregard resist encourage" at bounding box center [318, 300] width 58 height 13
select select "exhibit"
click at [421, 342] on select "brine brink danger brindle" at bounding box center [449, 334] width 57 height 13
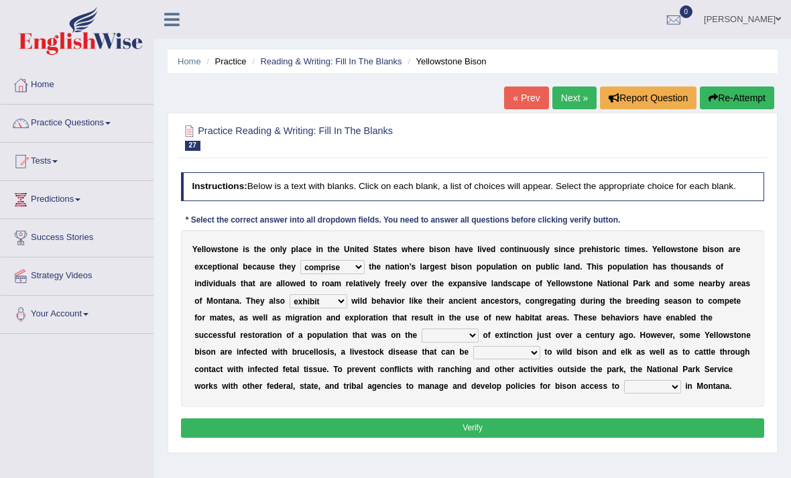
select select "danger"
click at [535, 359] on select "transplanted transported transgressed transmitted" at bounding box center [506, 352] width 67 height 13
select select "transmitted"
click at [624, 393] on select "habitat habitat habitant food" at bounding box center [652, 386] width 57 height 13
select select "habitat"
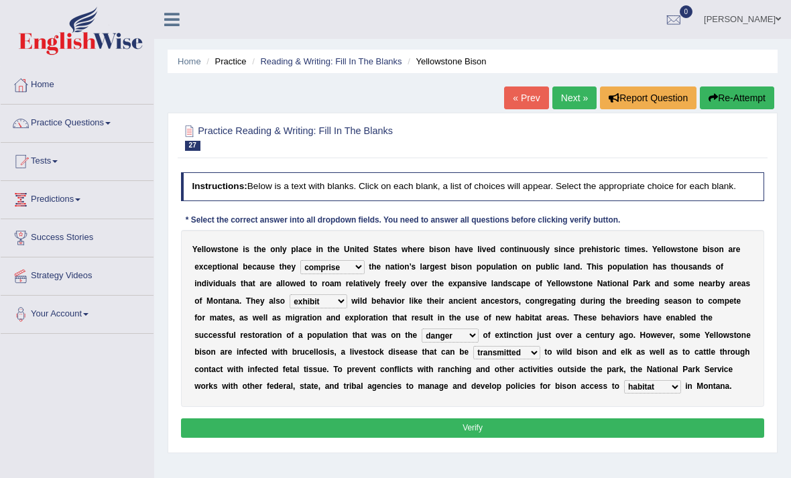
click at [624, 393] on select "habitat habitat habitant food" at bounding box center [652, 386] width 57 height 13
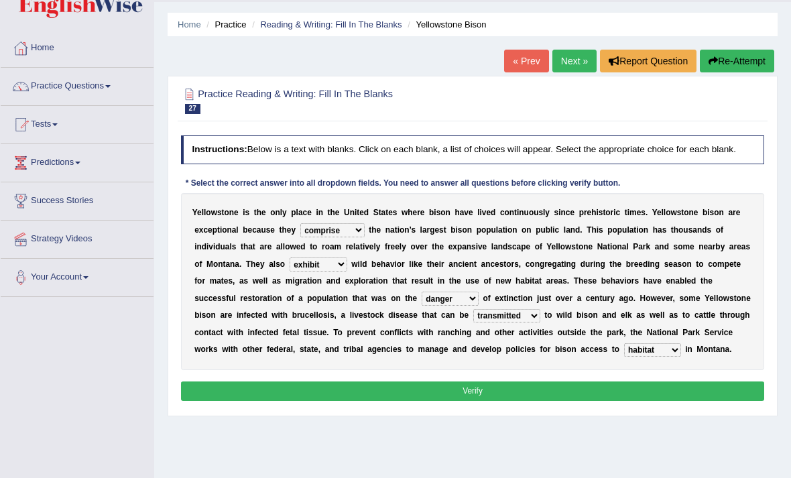
click at [624, 357] on select "habitat habitat habitant food" at bounding box center [652, 350] width 57 height 13
click at [413, 401] on button "Verify" at bounding box center [473, 390] width 584 height 19
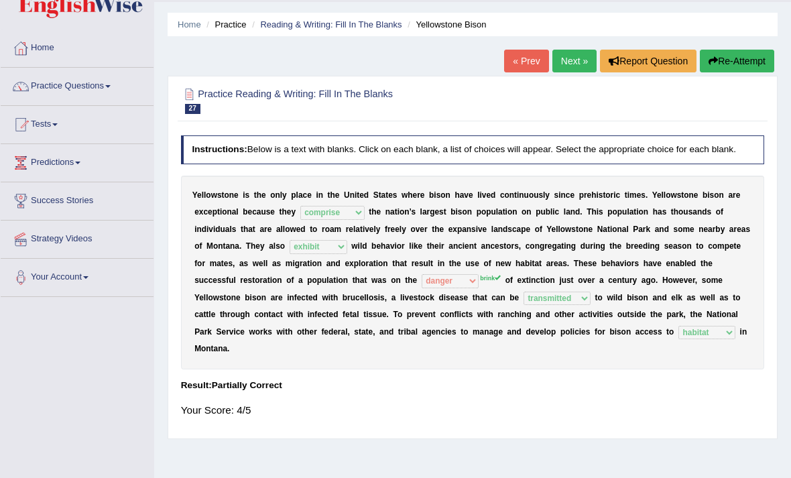
click at [574, 64] on link "Next »" at bounding box center [574, 61] width 44 height 23
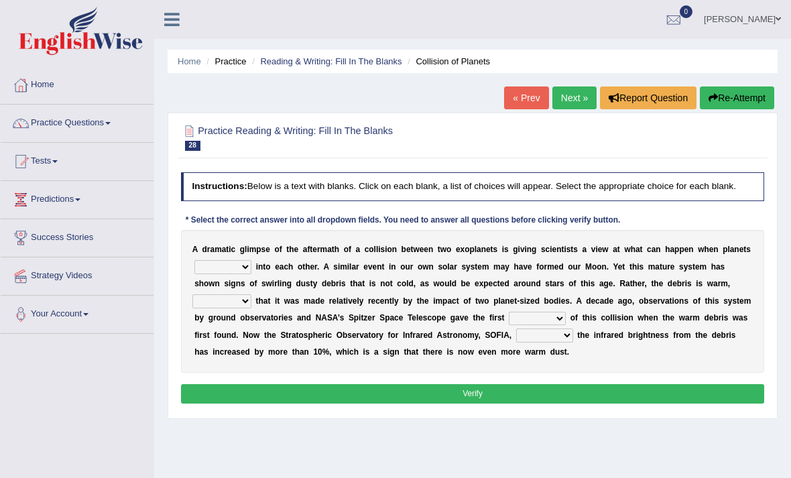
click at [251, 273] on select "crash explore roam implode" at bounding box center [222, 266] width 57 height 13
select select "implode"
click at [251, 308] on select "reinforcing sentencing forging conducing" at bounding box center [221, 300] width 59 height 13
select select "reinforcing"
click at [509, 325] on select "pints faints hints taints" at bounding box center [537, 318] width 57 height 13
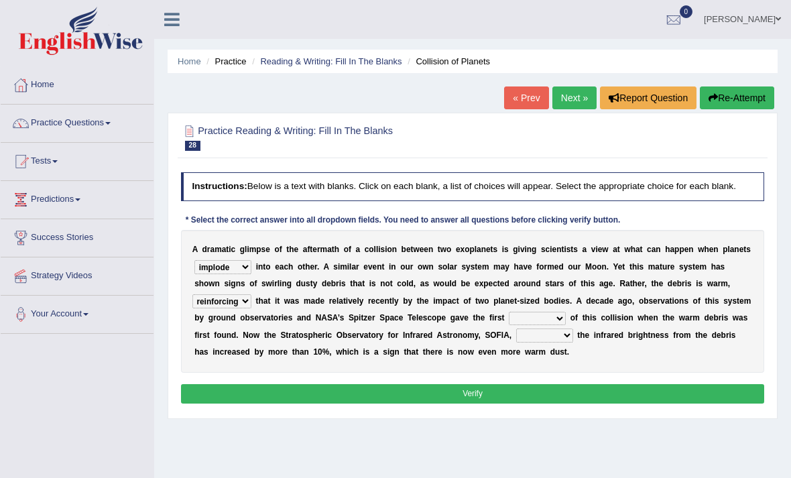
select select "hints"
click at [516, 342] on select "concealed revealed repealed unsealed" at bounding box center [544, 334] width 57 height 13
select select "revealed"
click at [525, 403] on button "Verify" at bounding box center [473, 393] width 584 height 19
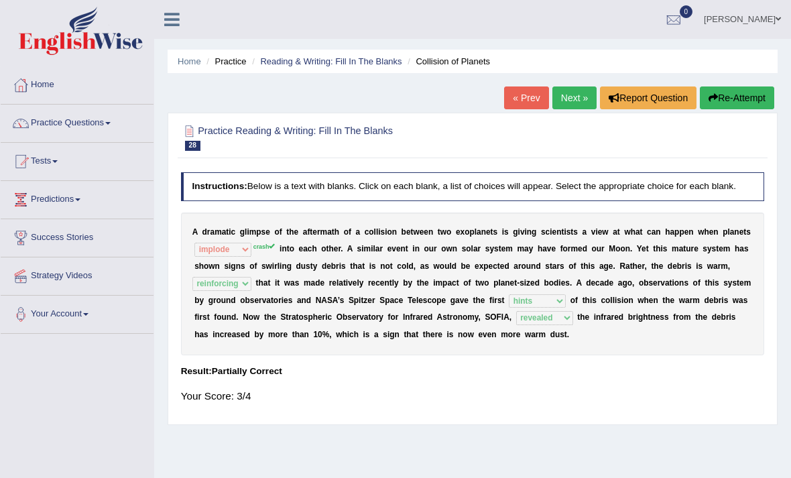
click at [570, 107] on link "Next »" at bounding box center [574, 97] width 44 height 23
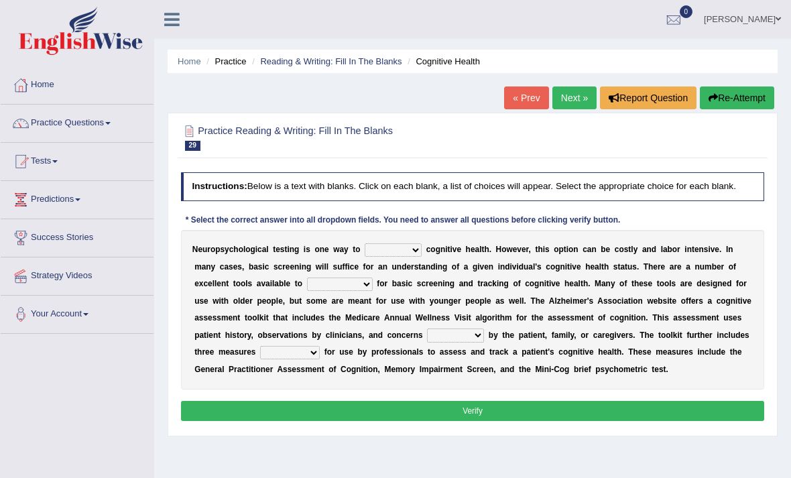
click at [421, 257] on select "obsess assess possess access" at bounding box center [393, 249] width 57 height 13
select select "assess"
click at [373, 291] on select "stationers practitioners petitioners questioners" at bounding box center [340, 283] width 66 height 13
select select "practitioners"
click at [763, 185] on h4 "Instructions: Below is a text with blanks. Click on each blank, a list of choic…" at bounding box center [473, 186] width 584 height 28
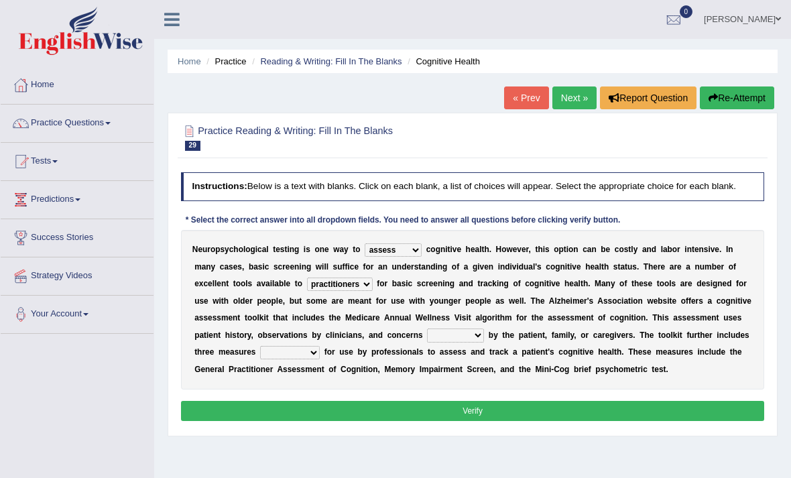
click at [436, 342] on select "raised rising arising praised" at bounding box center [455, 334] width 57 height 13
select select "raised"
click at [320, 359] on select "validated intimidated dilapidated antedated" at bounding box center [290, 352] width 60 height 13
select select "validated"
click at [418, 420] on button "Verify" at bounding box center [473, 410] width 584 height 19
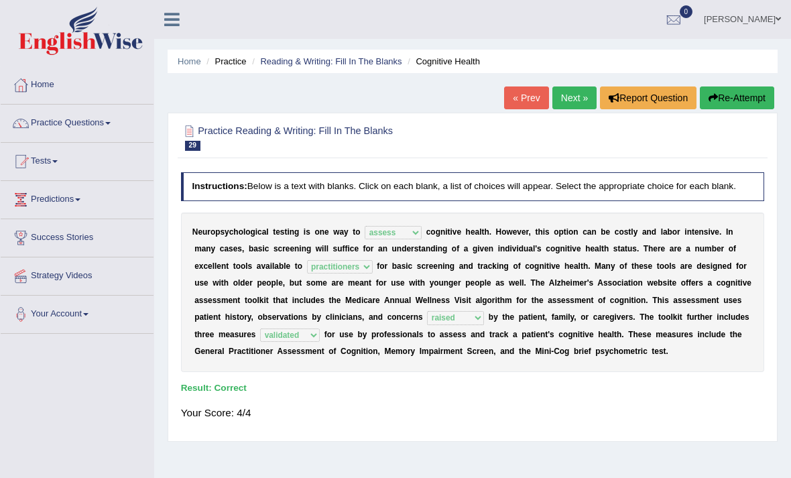
click at [577, 101] on link "Next »" at bounding box center [574, 97] width 44 height 23
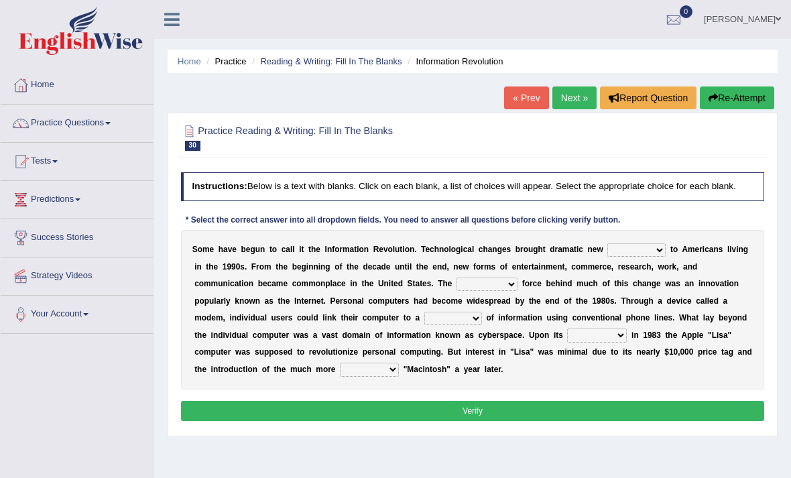
click at [665, 257] on select "challenges puzzles options confusion" at bounding box center [636, 249] width 58 height 13
select select "challenges"
click at [665, 257] on select "challenges puzzles options confusion" at bounding box center [636, 249] width 58 height 13
click at [517, 291] on select "unremitting uninspiring driving insinuating" at bounding box center [486, 283] width 61 height 13
select select "insinuating"
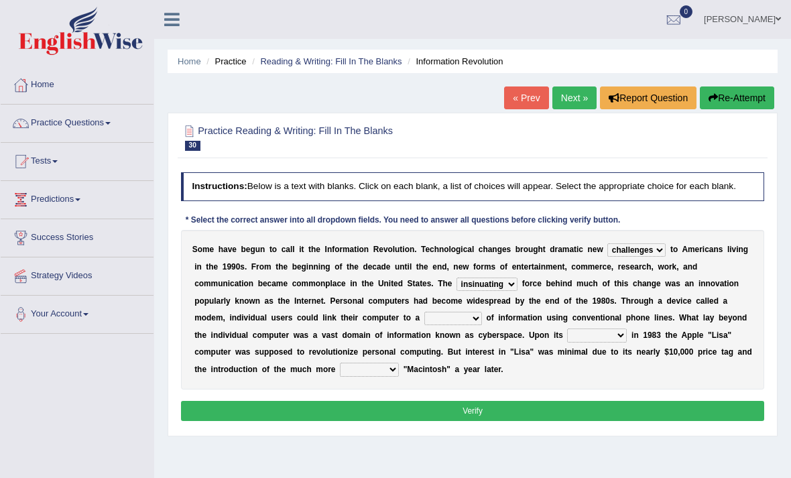
click at [263, 341] on div "S o m e h a v e b e g u n t o c a l l i t t h e I n f o r m a t i o n R e v o l…" at bounding box center [473, 309] width 584 height 159
click at [424, 325] on select "magnitude bulk wealth volume" at bounding box center [453, 318] width 58 height 13
select select "volume"
click at [567, 342] on select "relief release publication emission" at bounding box center [597, 334] width 60 height 13
select select "release"
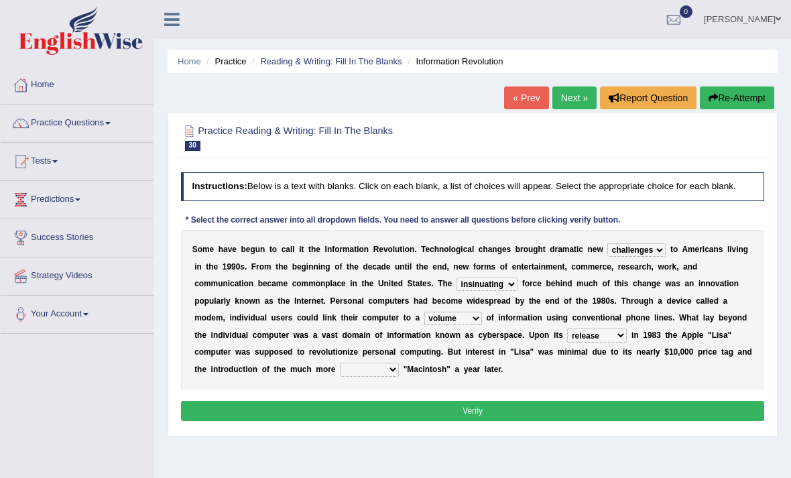
click at [399, 376] on select "convenient affordable advanced formidable" at bounding box center [369, 369] width 59 height 13
select select "convenient"
click at [430, 420] on button "Verify" at bounding box center [473, 410] width 584 height 19
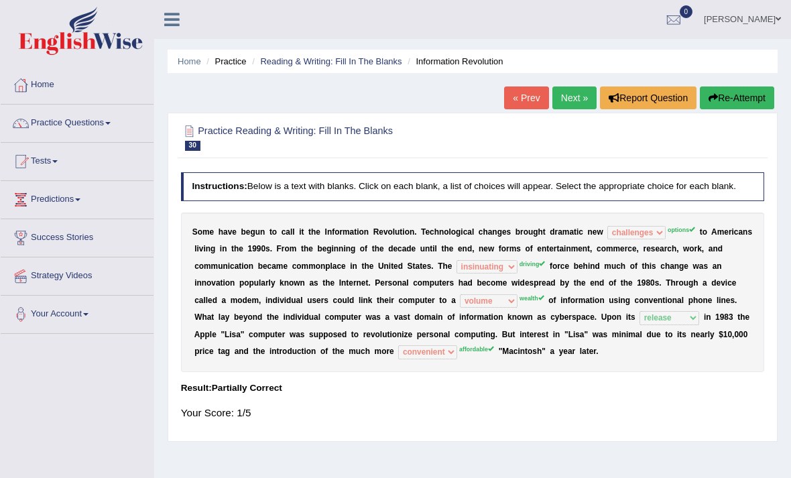
click at [564, 106] on link "Next »" at bounding box center [574, 97] width 44 height 23
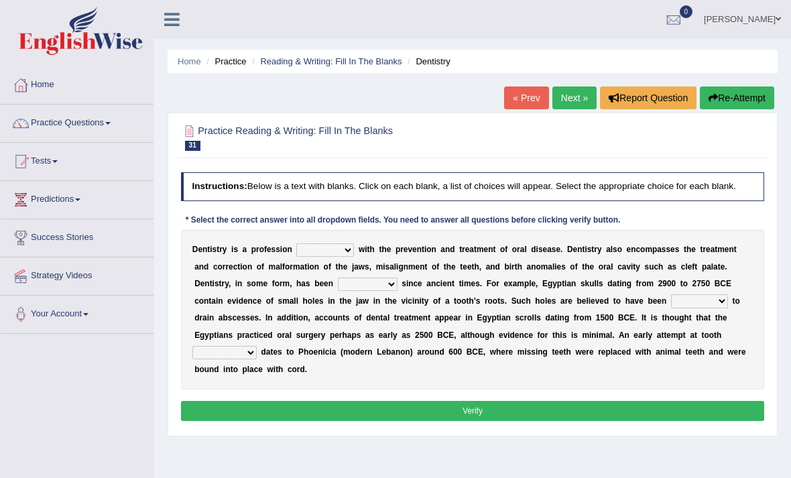
click at [511, 103] on link "« Prev" at bounding box center [526, 97] width 44 height 23
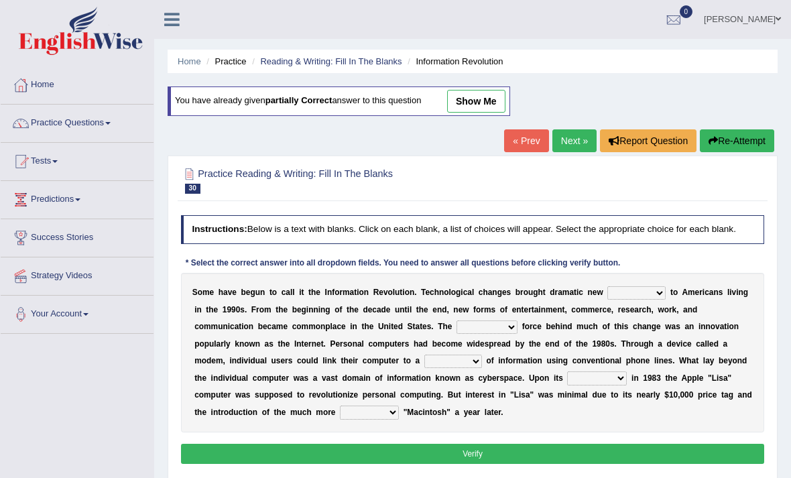
click at [665, 300] on select "challenges puzzles options confusion" at bounding box center [636, 292] width 58 height 13
click at [718, 141] on button "Re-Attempt" at bounding box center [737, 140] width 74 height 23
click at [638, 146] on button "Report Question" at bounding box center [648, 140] width 96 height 23
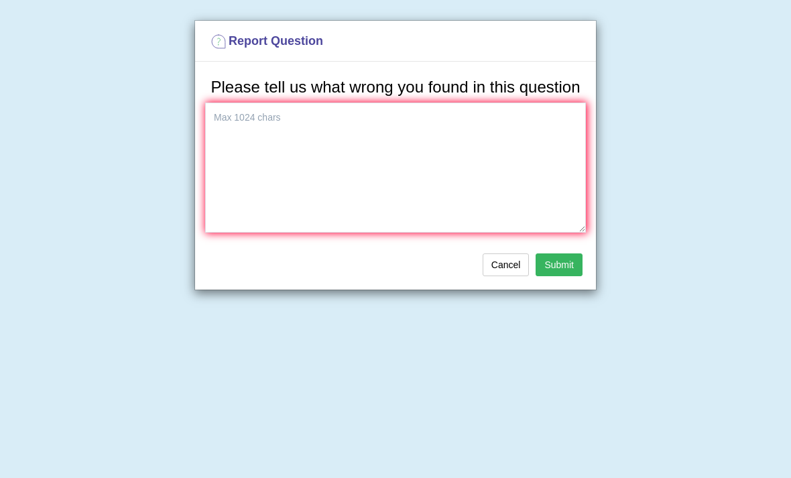
click at [506, 276] on button "Cancel" at bounding box center [505, 264] width 47 height 23
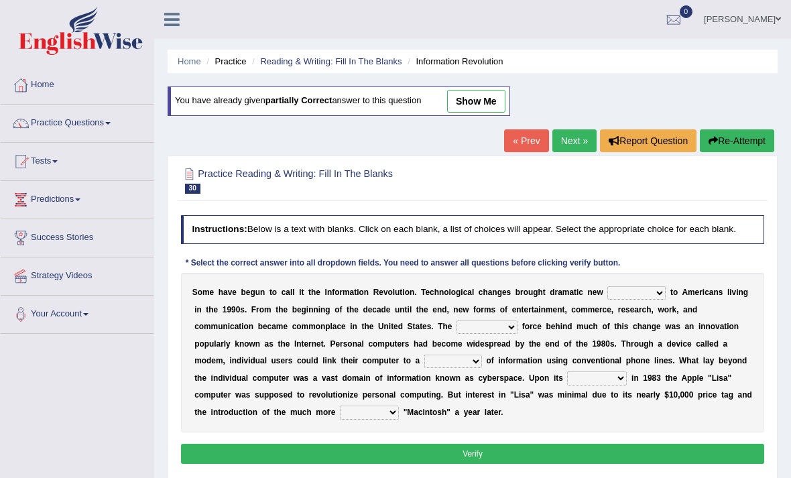
click at [566, 145] on link "Next »" at bounding box center [574, 140] width 44 height 23
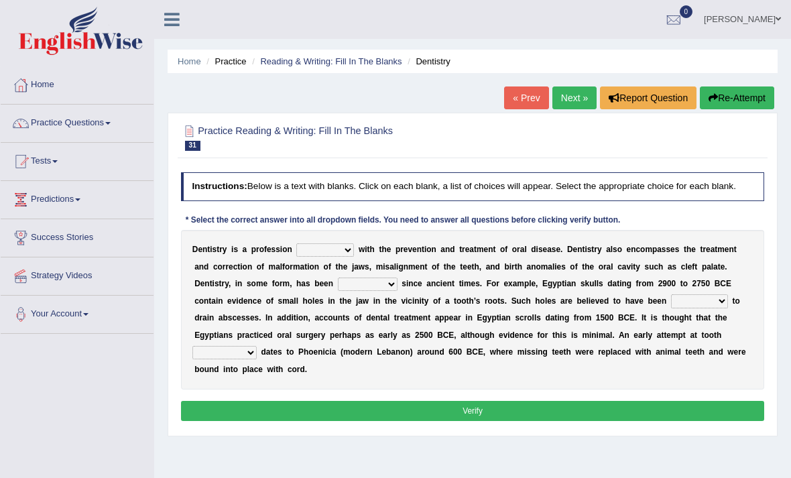
click at [354, 257] on select "agreed dealt concerned taken" at bounding box center [325, 249] width 58 height 13
select select "concerned"
click at [397, 291] on select "criticized replaced practiced abandoned" at bounding box center [368, 283] width 60 height 13
select select "practiced"
click at [671, 308] on select "fluctuated laminated drilled sealed" at bounding box center [699, 300] width 57 height 13
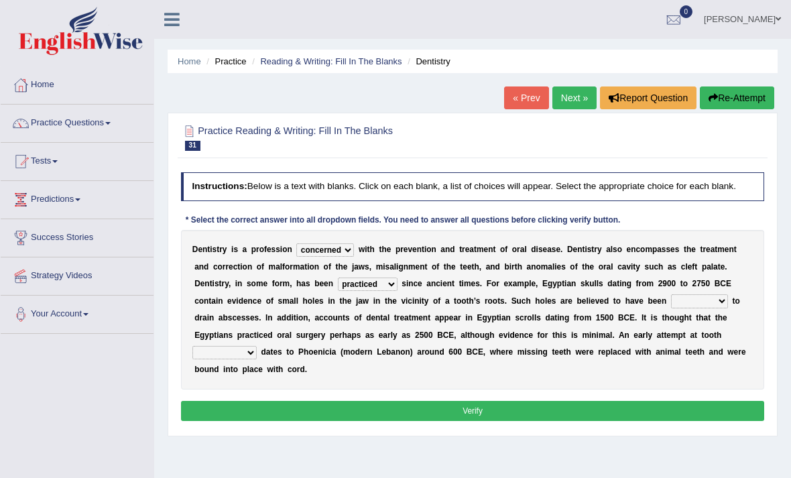
select select "drilled"
click at [256, 359] on select "reparation sacrament restitution replacement" at bounding box center [224, 352] width 64 height 13
select select "replacement"
click at [522, 420] on button "Verify" at bounding box center [473, 410] width 584 height 19
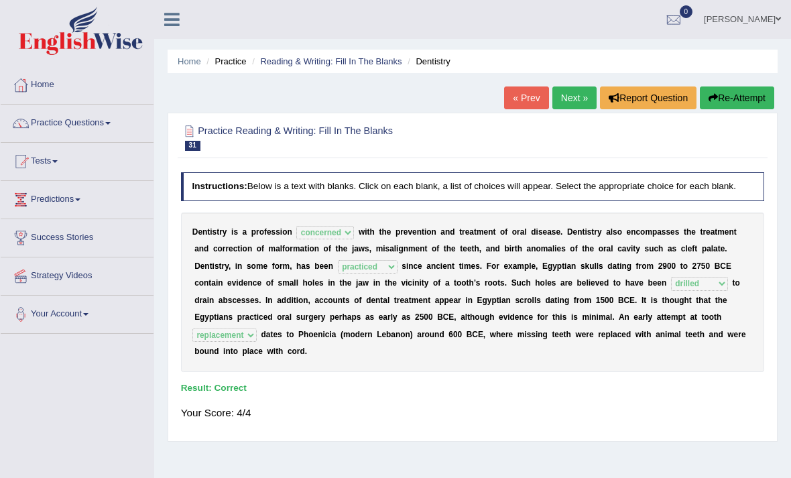
click at [564, 98] on link "Next »" at bounding box center [574, 97] width 44 height 23
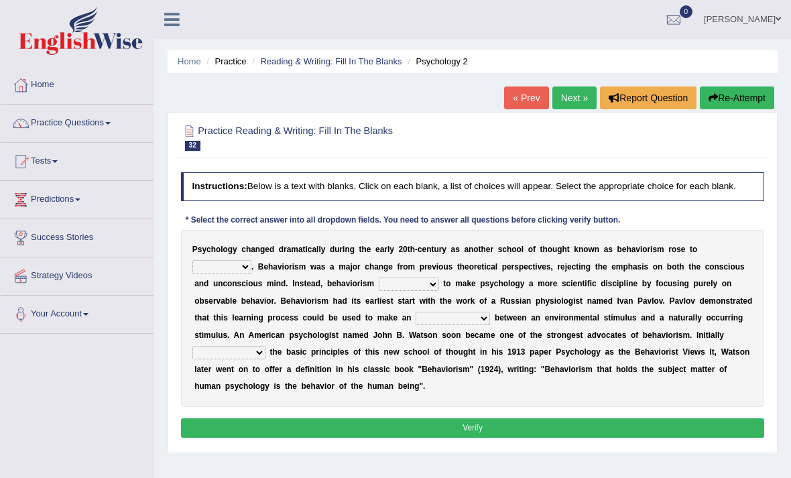
click at [251, 273] on select "dominance temptation challenge temper" at bounding box center [221, 266] width 59 height 13
select select "challenge"
click at [439, 291] on select "reproached reproved strove rewove" at bounding box center [409, 283] width 60 height 13
select select "reproached"
click at [415, 325] on select "acclimatization association union combination" at bounding box center [452, 318] width 74 height 13
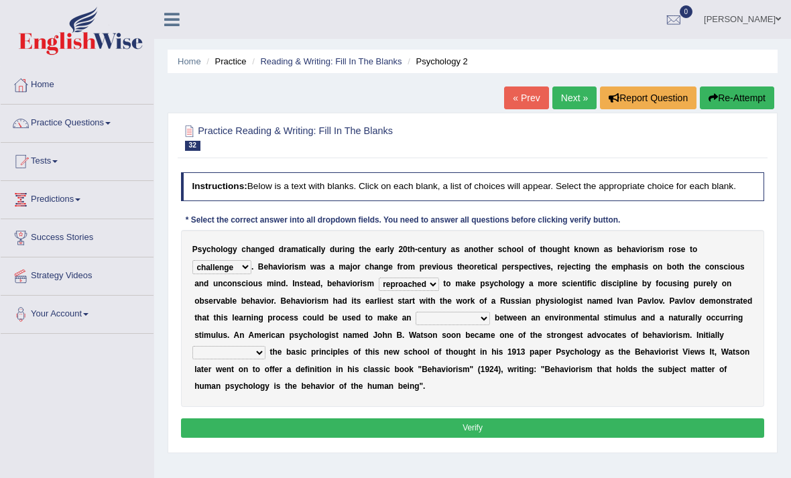
select select "association"
click at [259, 359] on select "questioning foreshortening unburdening outlining" at bounding box center [228, 352] width 73 height 13
select select "outlining"
click at [436, 438] on button "Verify" at bounding box center [473, 427] width 584 height 19
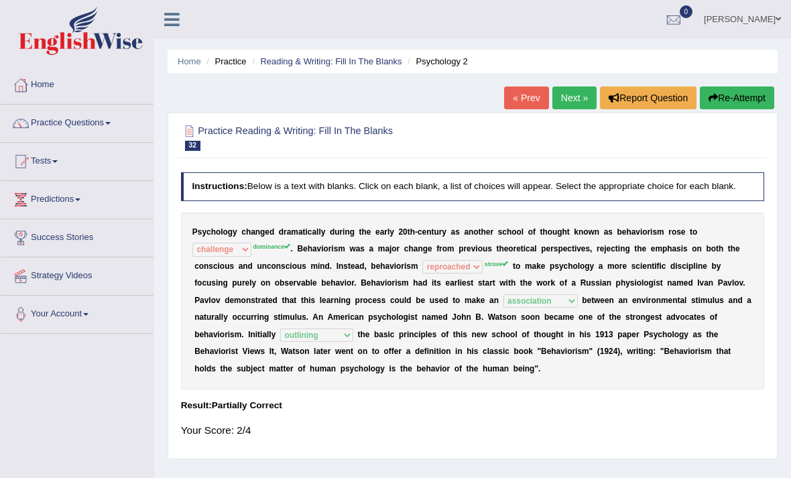
click at [556, 107] on link "Next »" at bounding box center [574, 97] width 44 height 23
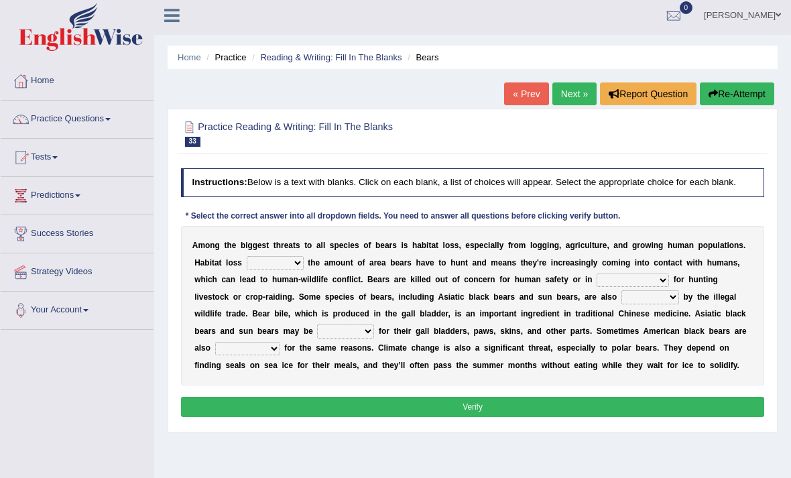
scroll to position [6, 0]
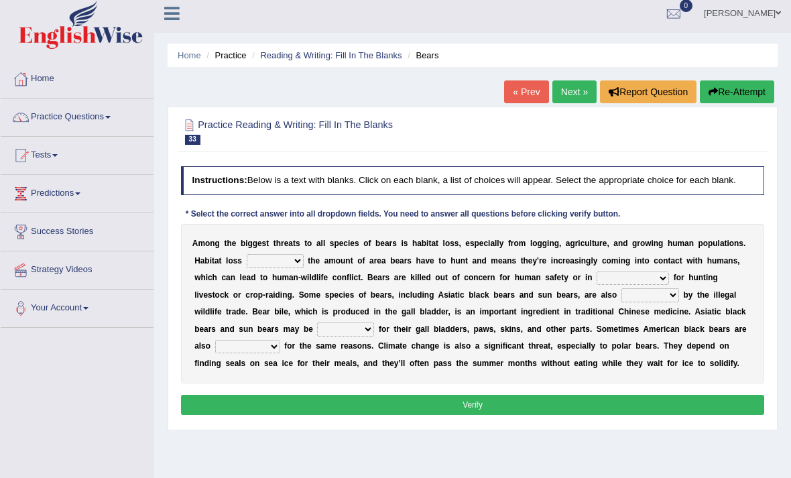
click at [304, 267] on select "increases reduces complies interacts" at bounding box center [275, 260] width 57 height 13
select select "reduces"
click at [596, 285] on select "coalition retaliation appreciation disinformation" at bounding box center [632, 277] width 72 height 13
select select "coalition"
click at [621, 302] on select "protected prohibited fattened threatened" at bounding box center [650, 294] width 58 height 13
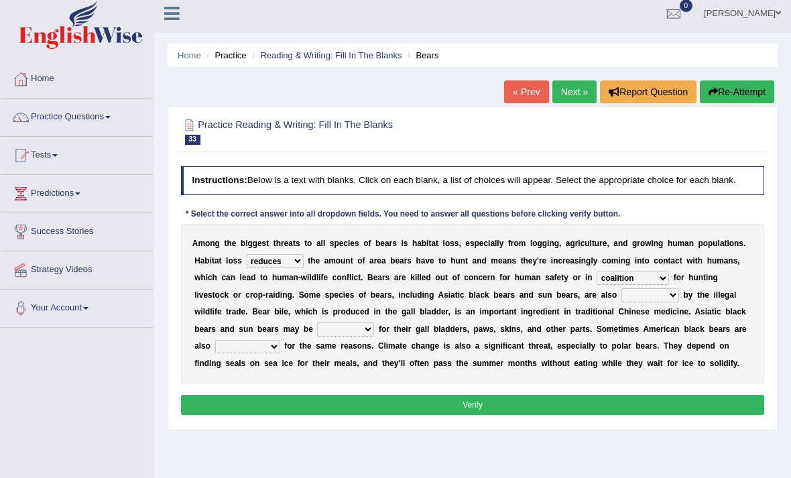
select select "threatened"
click at [336, 336] on select "poached squelched coached blenched" at bounding box center [345, 328] width 57 height 13
select select "poached"
click at [280, 353] on select "begot foreseen encountered targeted" at bounding box center [247, 346] width 65 height 13
select select "foreseen"
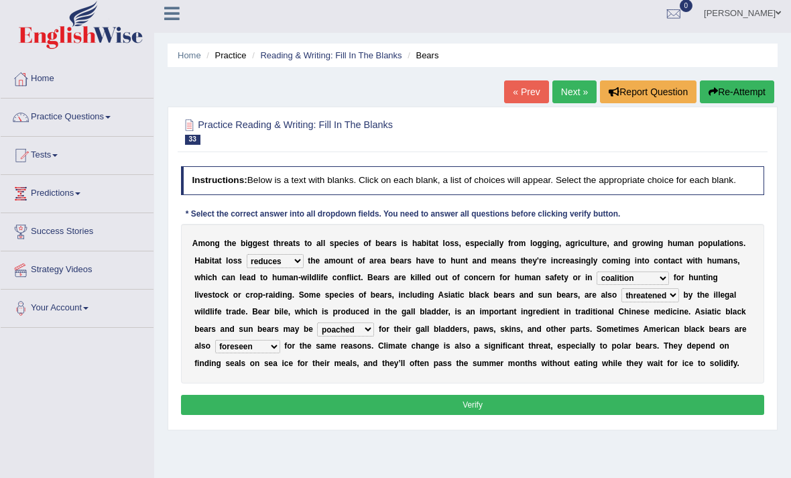
click at [280, 353] on select "begot foreseen encountered targeted" at bounding box center [247, 346] width 65 height 13
click at [495, 414] on button "Verify" at bounding box center [473, 404] width 584 height 19
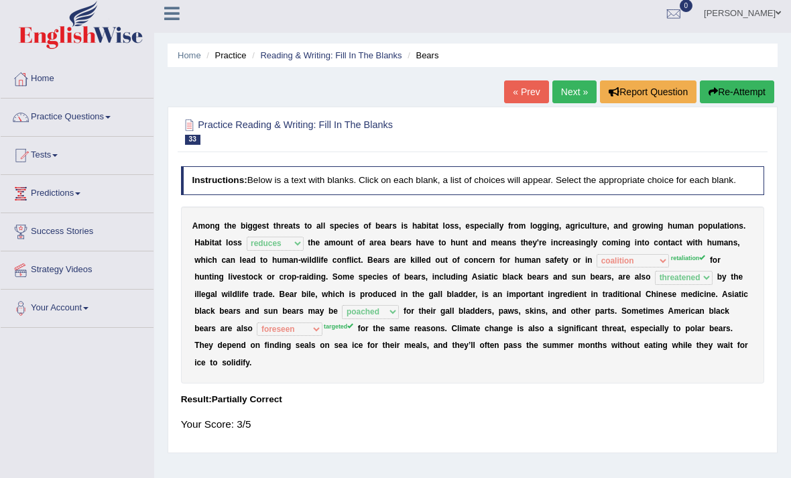
click at [557, 102] on link "Next »" at bounding box center [574, 91] width 44 height 23
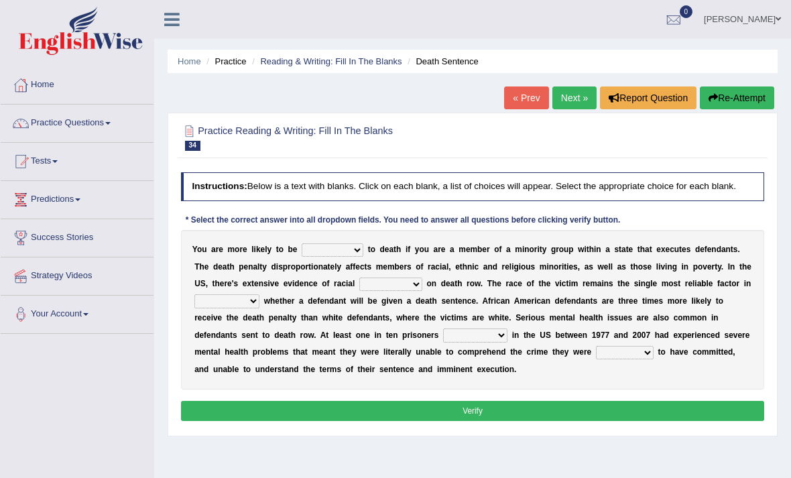
click at [363, 257] on select "penalized blamed complained sentenced" at bounding box center [333, 249] width 62 height 13
select select "sentenced"
click at [422, 291] on select "bias equality appearance background" at bounding box center [390, 283] width 63 height 13
select select "bias"
click at [259, 308] on select "determining adjoining undermining examining" at bounding box center [226, 300] width 65 height 13
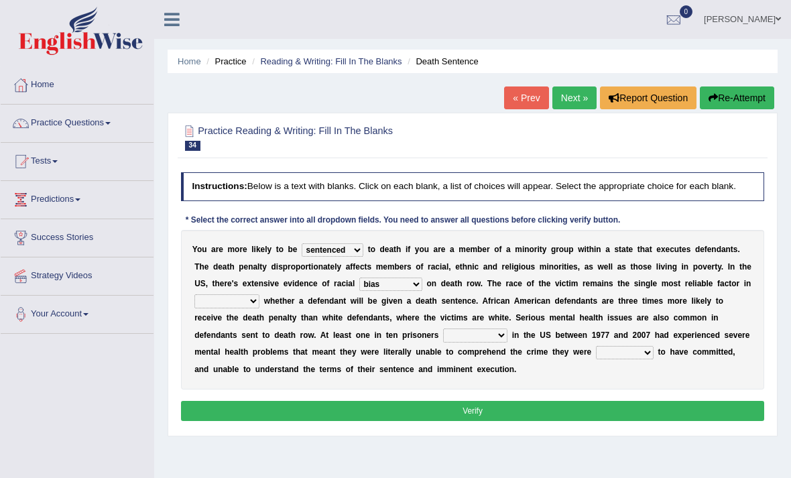
select select "determining"
click at [444, 342] on select "electrocuted persecuted executed captured" at bounding box center [475, 334] width 64 height 13
select select "persecuted"
click at [653, 359] on select "alleged acclaimed persuaded claimed" at bounding box center [625, 352] width 58 height 13
select select "alleged"
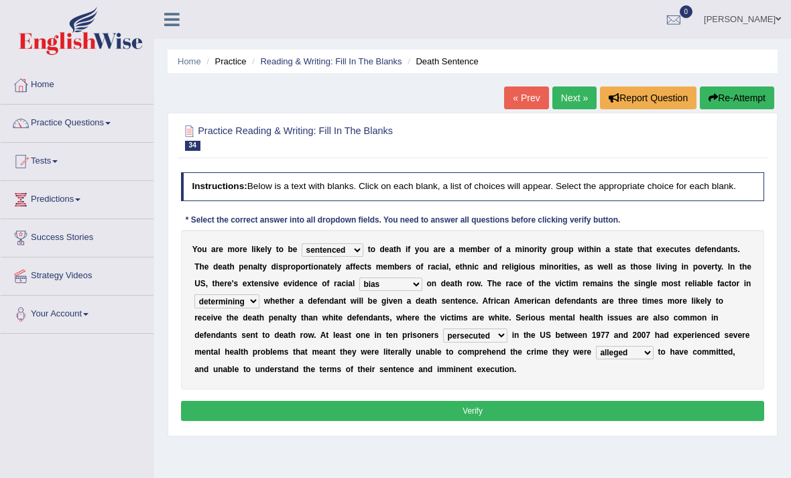
click at [588, 420] on button "Verify" at bounding box center [473, 410] width 584 height 19
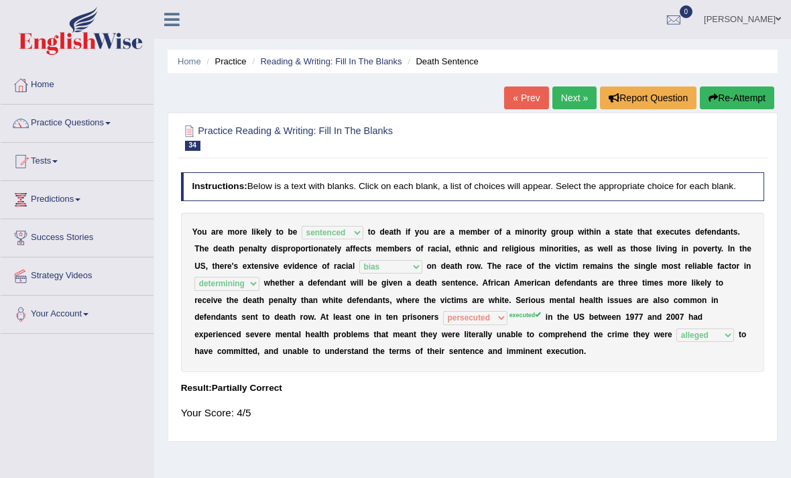
click at [563, 107] on link "Next »" at bounding box center [574, 97] width 44 height 23
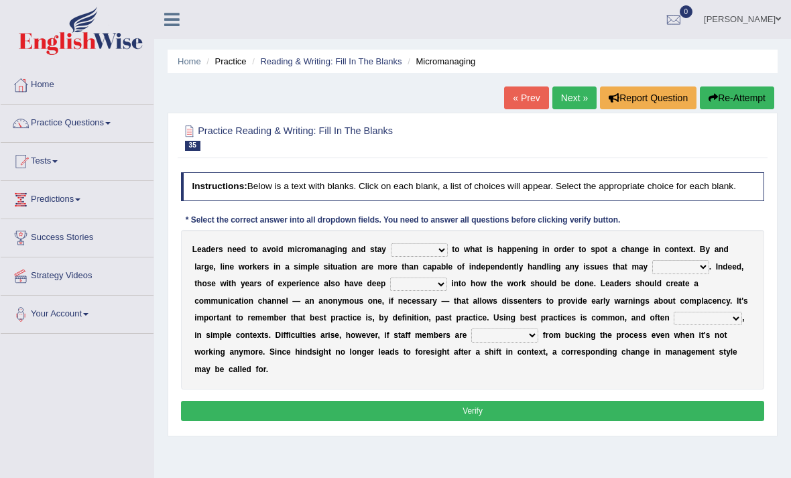
click at [448, 257] on select "complied connected precise concise" at bounding box center [419, 249] width 57 height 13
select select "concise"
click at [652, 273] on select "apprise rise encounter arise" at bounding box center [680, 266] width 57 height 13
select select "arise"
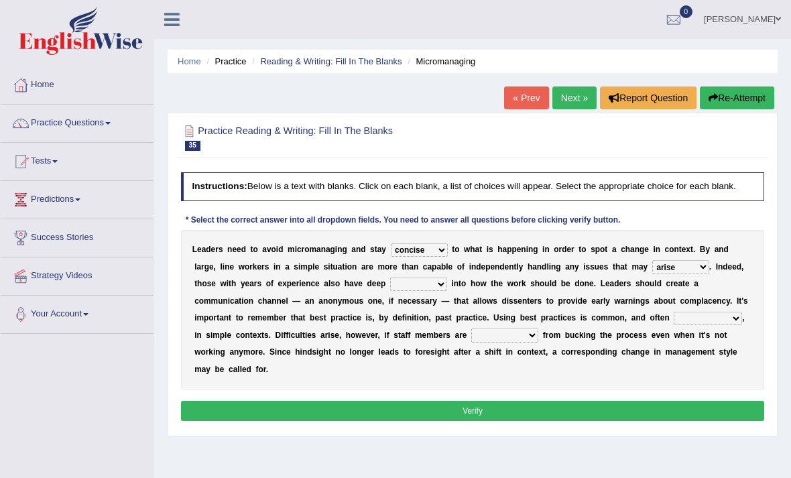
click at [447, 291] on select "incursion insight indignity indication" at bounding box center [418, 283] width 57 height 13
select select "insight"
click at [673, 325] on select "inappropriate apprehensive appropriate forbidden" at bounding box center [707, 318] width 68 height 13
select select "appropriate"
click at [673, 325] on select "inappropriate apprehensive appropriate forbidden" at bounding box center [707, 318] width 68 height 13
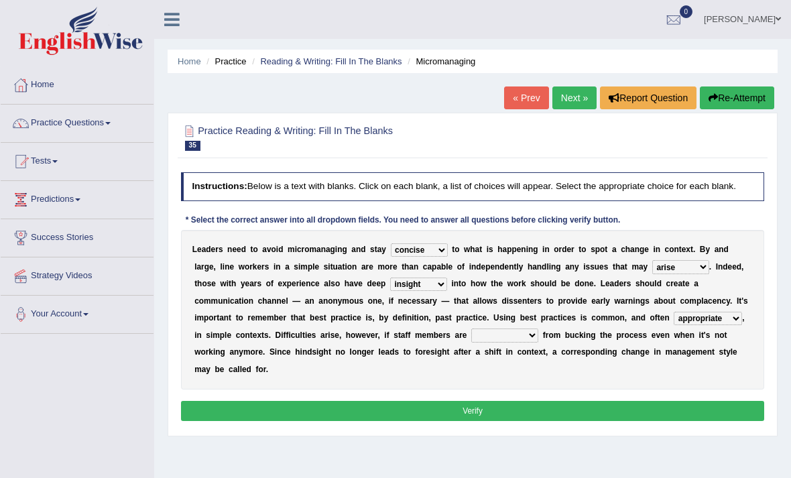
click at [483, 342] on select "disarranged disinclined discouraged disintegrated" at bounding box center [504, 334] width 67 height 13
select select "disintegrated"
click at [504, 420] on button "Verify" at bounding box center [473, 410] width 584 height 19
